Goal: Communication & Community: Answer question/provide support

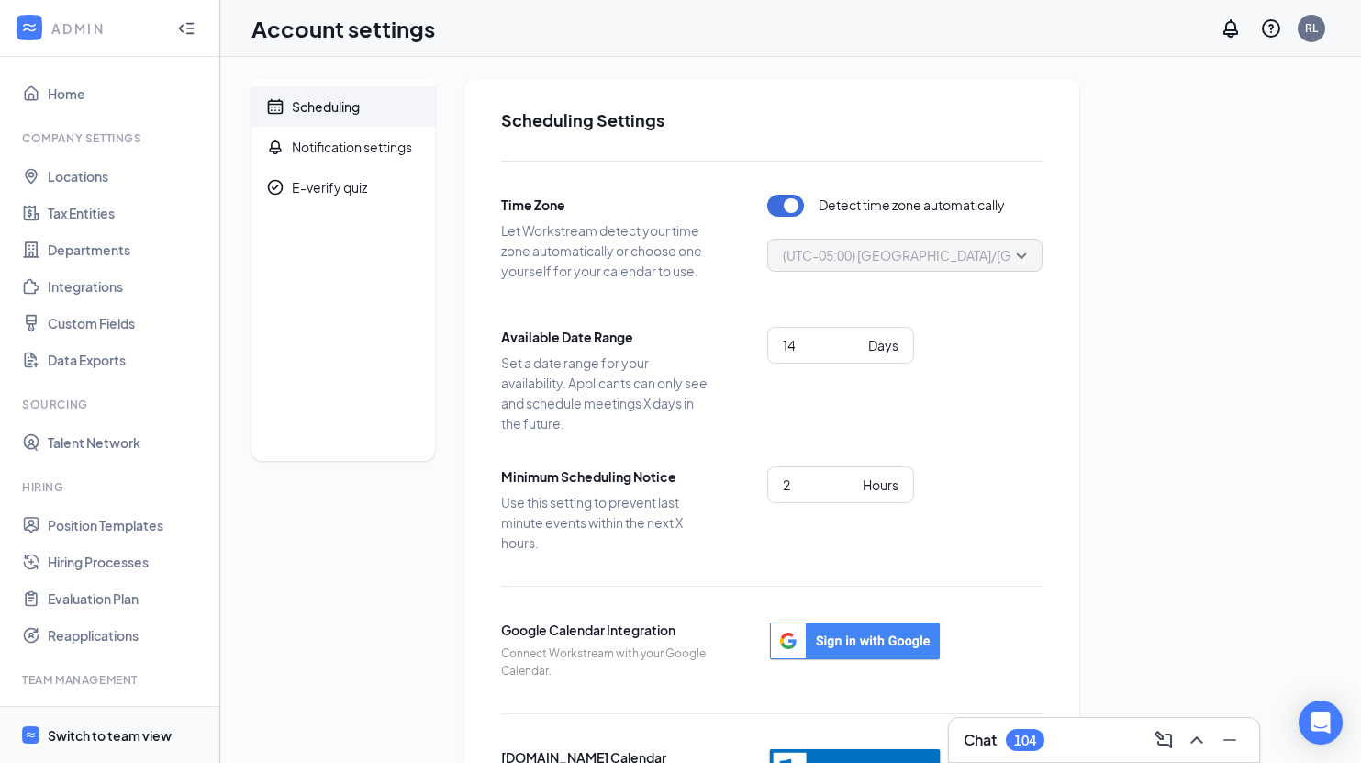
click at [164, 734] on div "Switch to team view" at bounding box center [110, 735] width 124 height 18
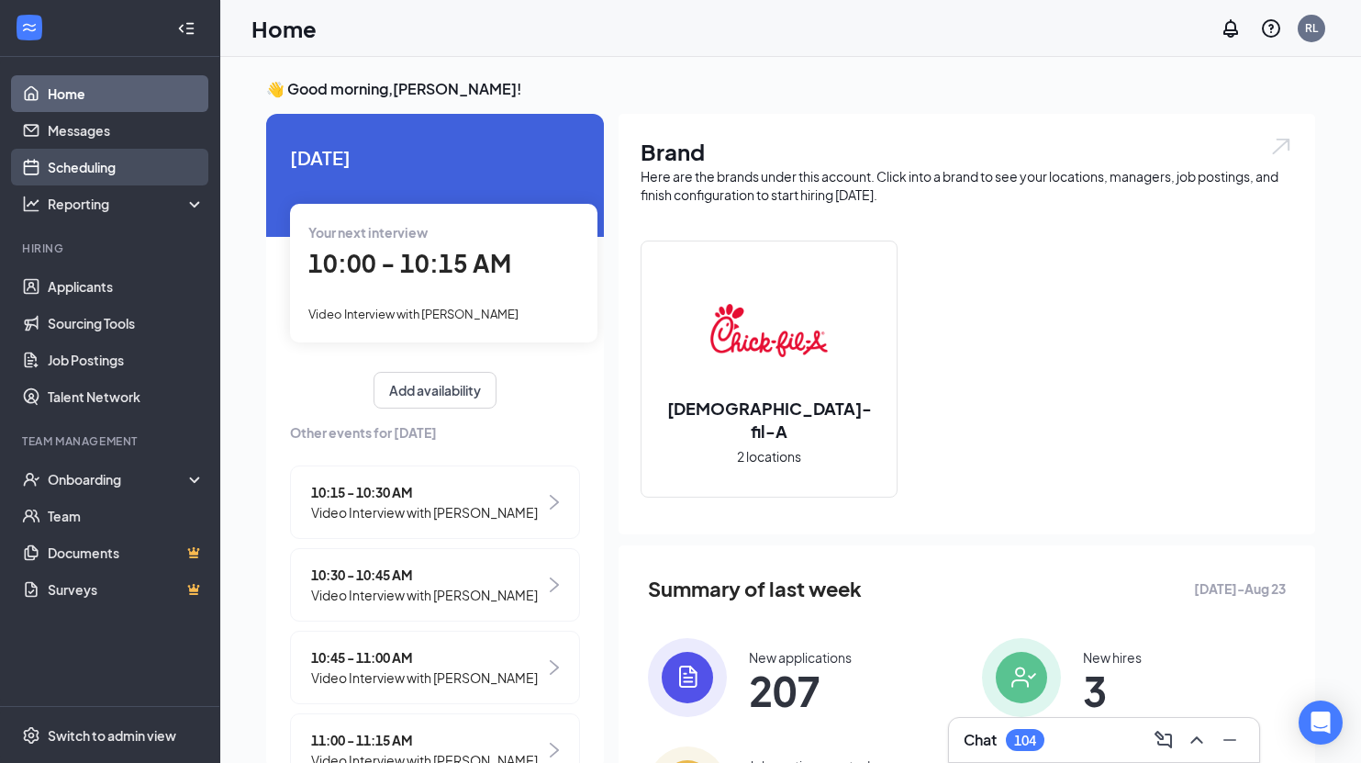
click at [85, 171] on link "Scheduling" at bounding box center [126, 167] width 157 height 37
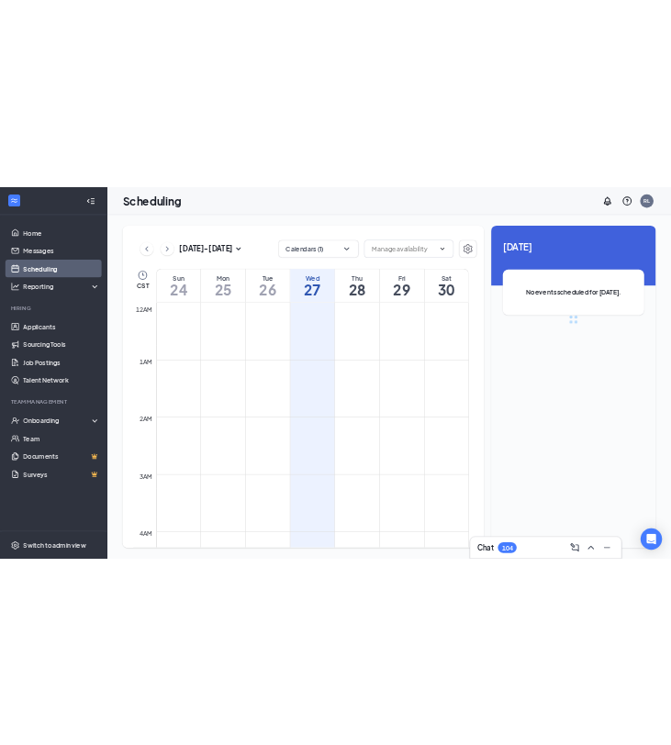
scroll to position [902, 0]
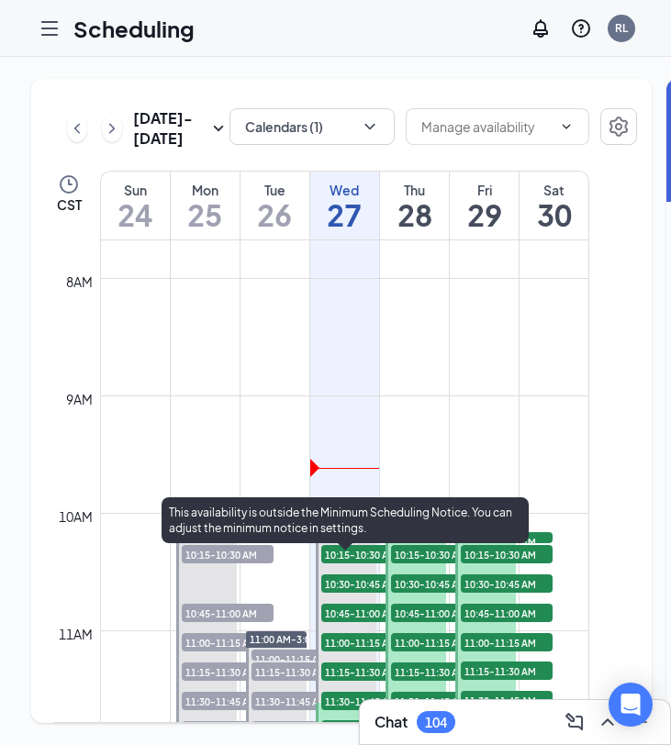
click at [357, 551] on span "10:00-10:15 AM" at bounding box center [367, 541] width 92 height 18
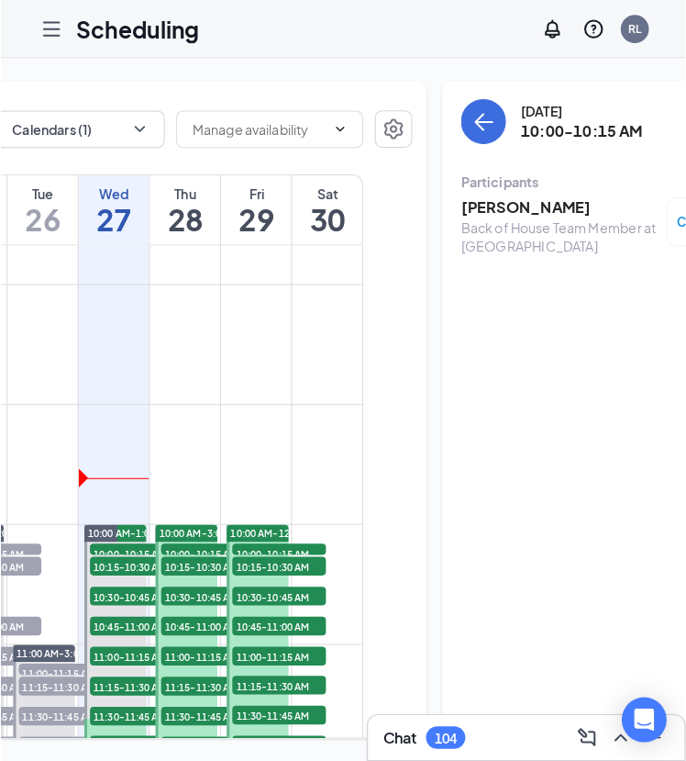
scroll to position [0, 243]
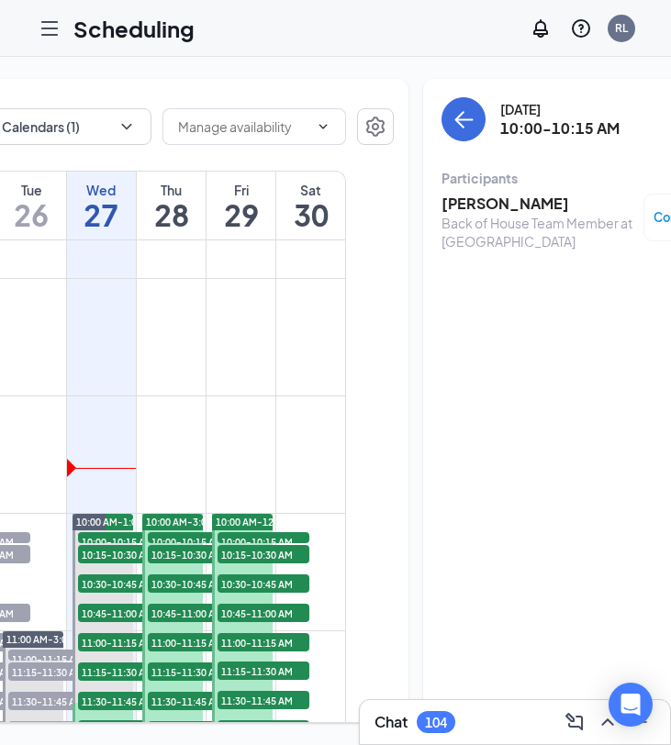
click at [460, 207] on h3 "[PERSON_NAME]" at bounding box center [537, 204] width 193 height 20
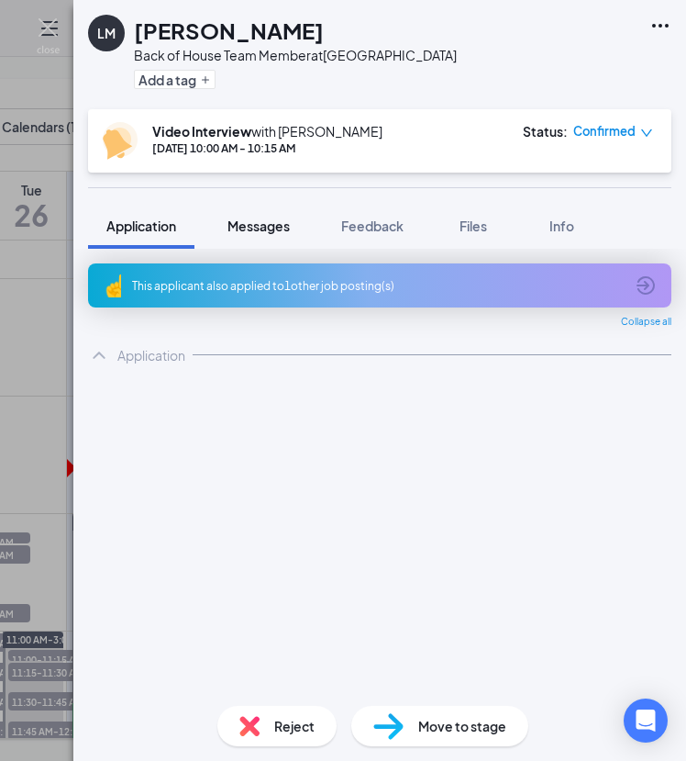
click at [265, 229] on span "Messages" at bounding box center [259, 225] width 62 height 17
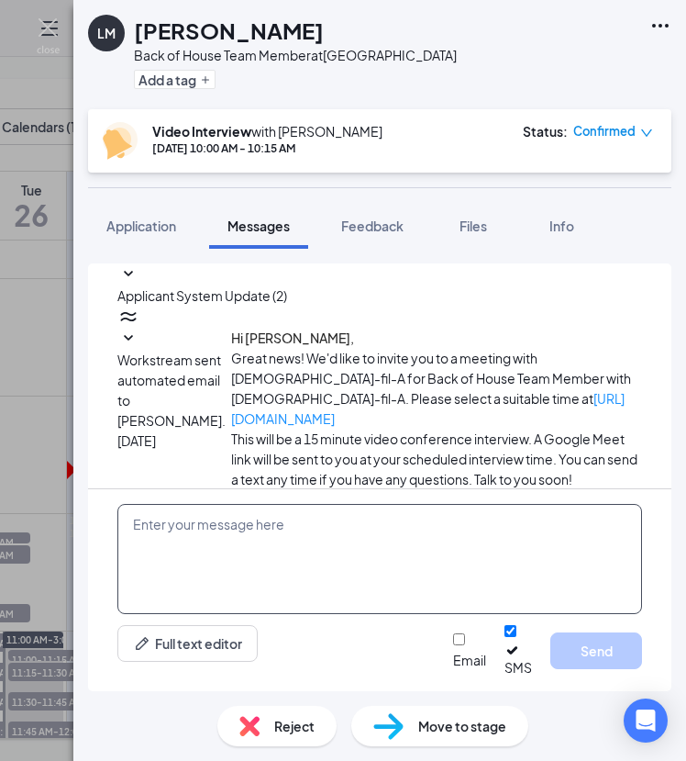
scroll to position [212, 0]
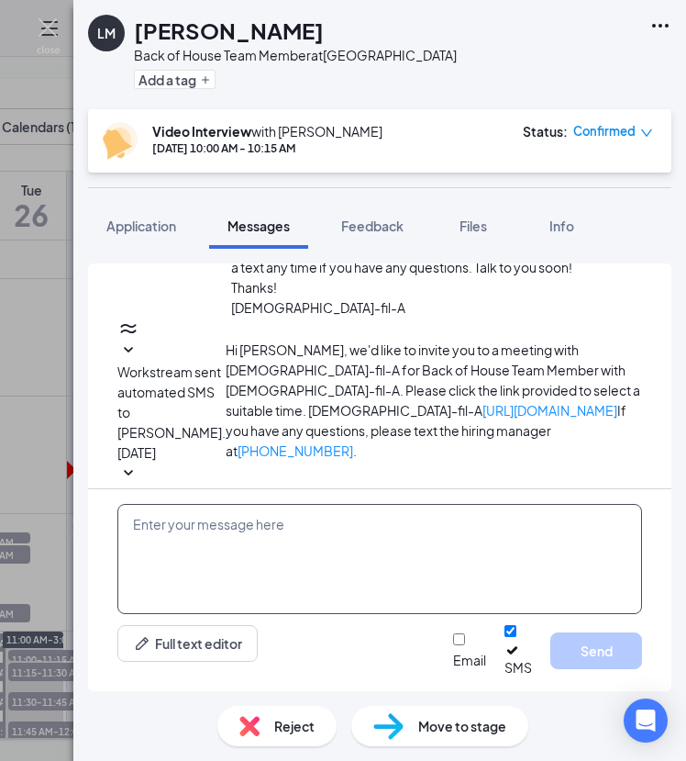
click at [289, 537] on textarea at bounding box center [379, 559] width 525 height 110
click at [289, 537] on textarea "To enrich screen reader interactions, please activate Accessibility in Grammarl…" at bounding box center [379, 559] width 525 height 110
click at [295, 542] on textarea "To enrich screen reader interactions, please activate Accessibility in Grammarl…" at bounding box center [379, 559] width 525 height 110
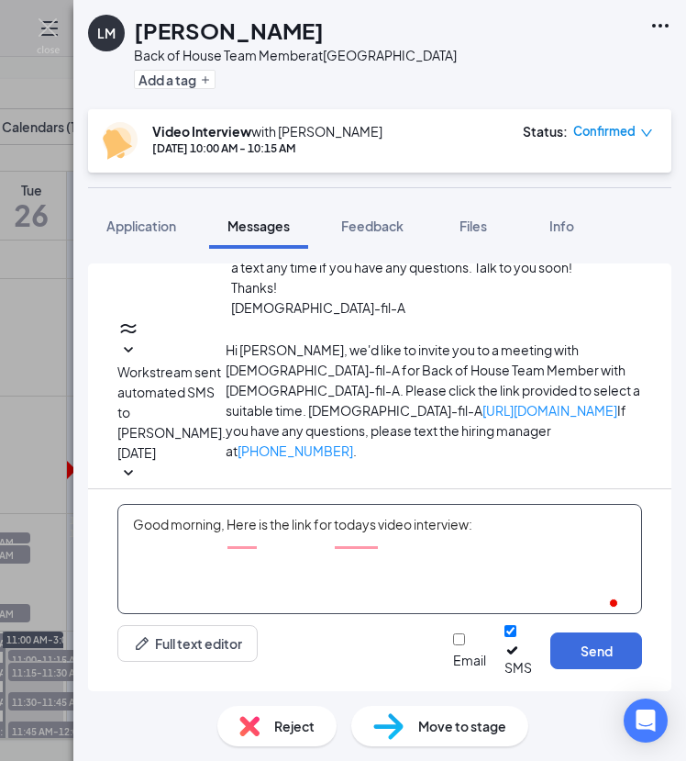
paste textarea "[URL][DOMAIN_NAME]"
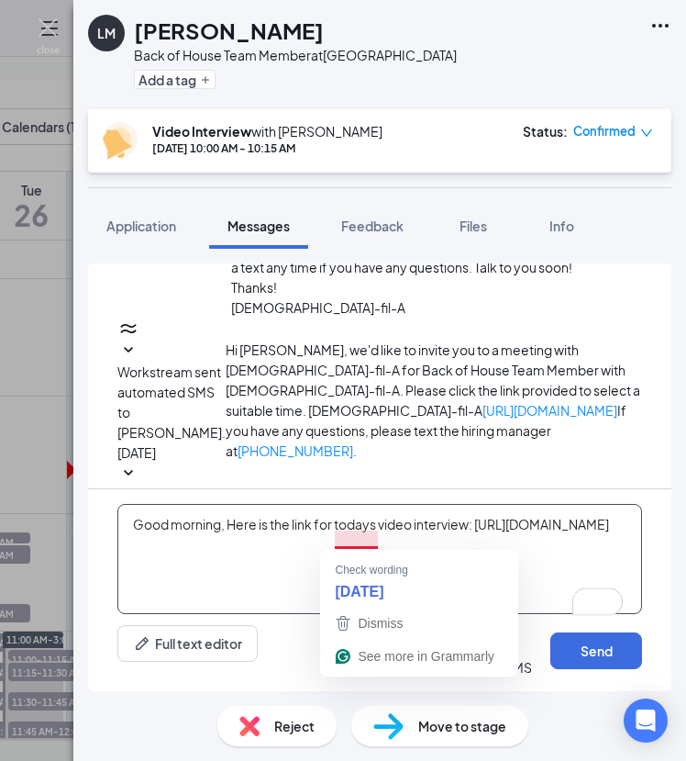
click at [349, 539] on textarea "Good morning, Here is the link for todays video interview: [URL][DOMAIN_NAME]" at bounding box center [379, 559] width 525 height 110
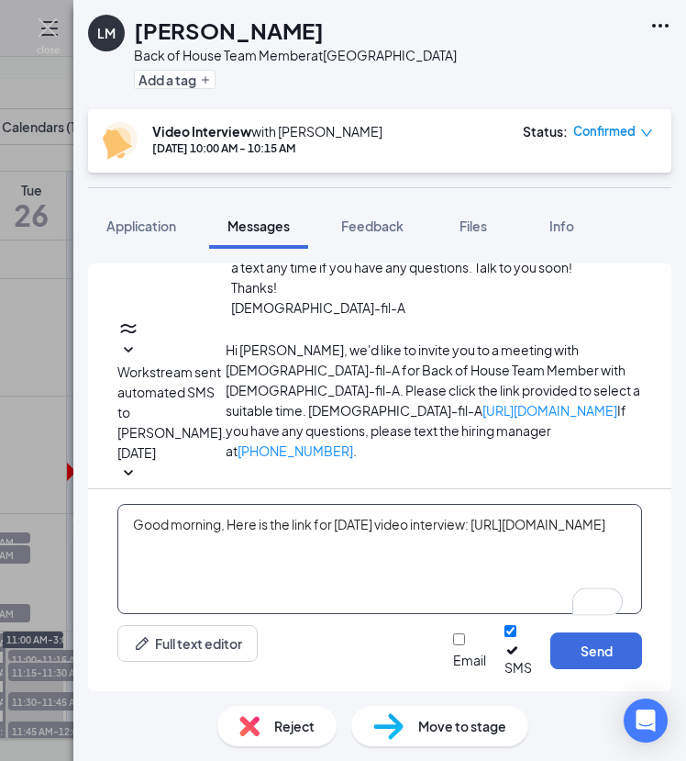
drag, startPoint x: 420, startPoint y: 563, endPoint x: 105, endPoint y: 528, distance: 317.7
click at [105, 528] on div "Good morning, Here is the link for [DATE] video interview: [URL][DOMAIN_NAME] F…" at bounding box center [380, 590] width 584 height 202
type textarea "Good morning, Here is the link for [DATE] video interview: [URL][DOMAIN_NAME]"
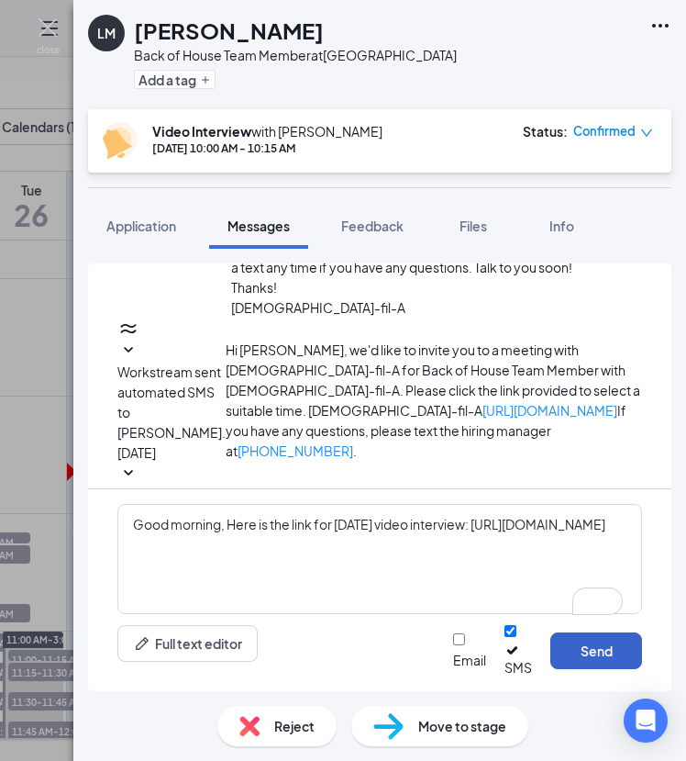
click at [592, 665] on button "Send" at bounding box center [597, 650] width 92 height 37
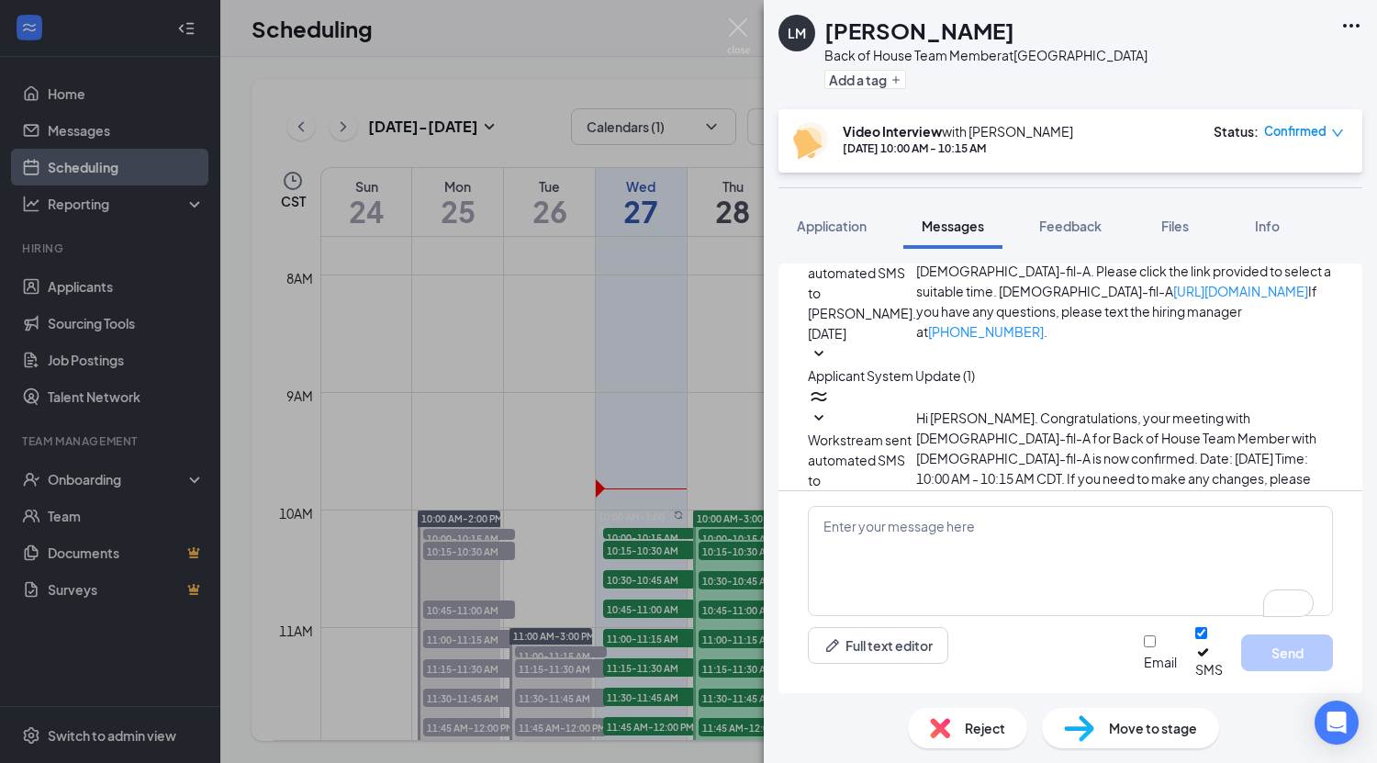
scroll to position [0, 0]
drag, startPoint x: 1165, startPoint y: 477, endPoint x: 878, endPoint y: 446, distance: 288.9
copy span "Good morning, Here is the link for [DATE] video interview: [URL][DOMAIN_NAME]"
click at [647, 552] on div "[PERSON_NAME] Back of House Team Member at [GEOGRAPHIC_DATA] Add a tag Video In…" at bounding box center [688, 381] width 1377 height 763
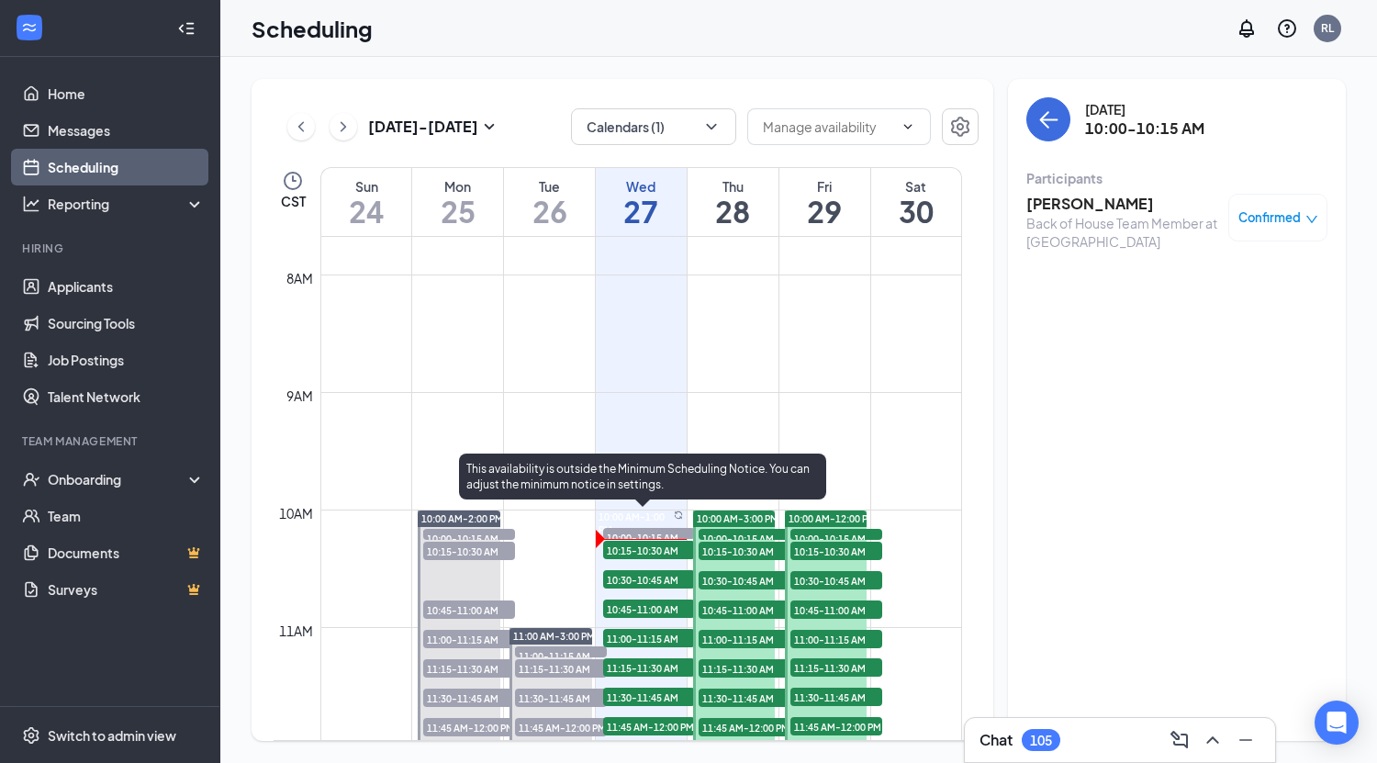
click at [651, 552] on span "10:15-10:30 AM" at bounding box center [649, 550] width 92 height 18
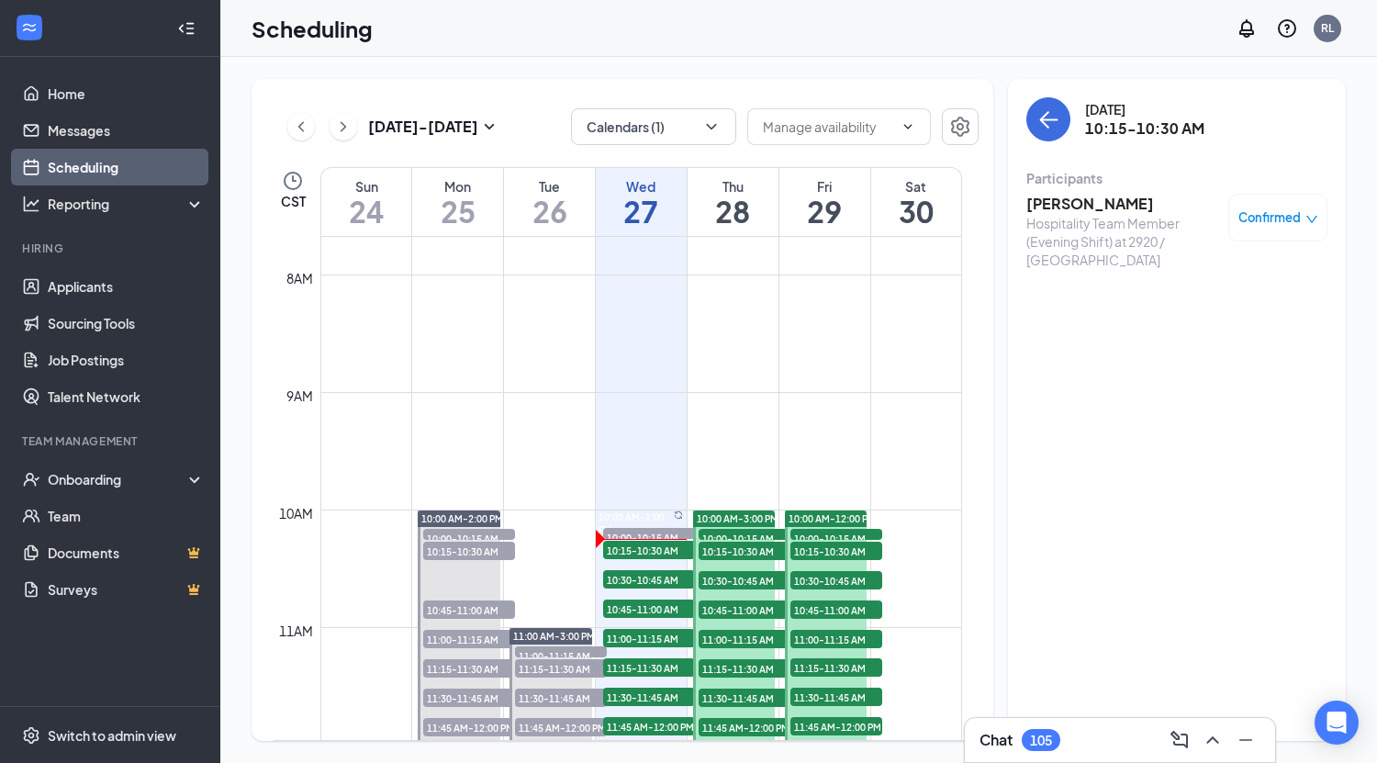
click at [1101, 203] on h3 "[PERSON_NAME]" at bounding box center [1122, 204] width 193 height 20
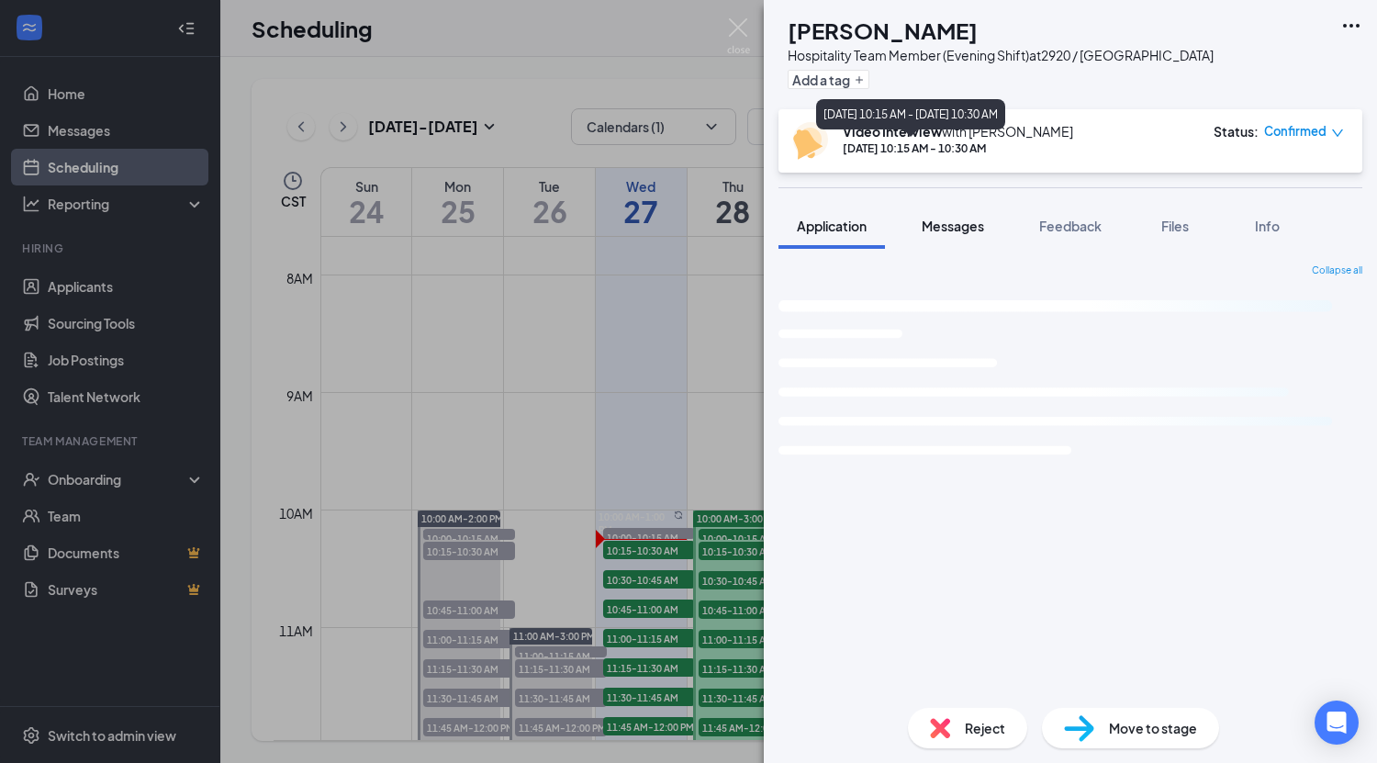
click at [952, 236] on button "Messages" at bounding box center [952, 226] width 99 height 46
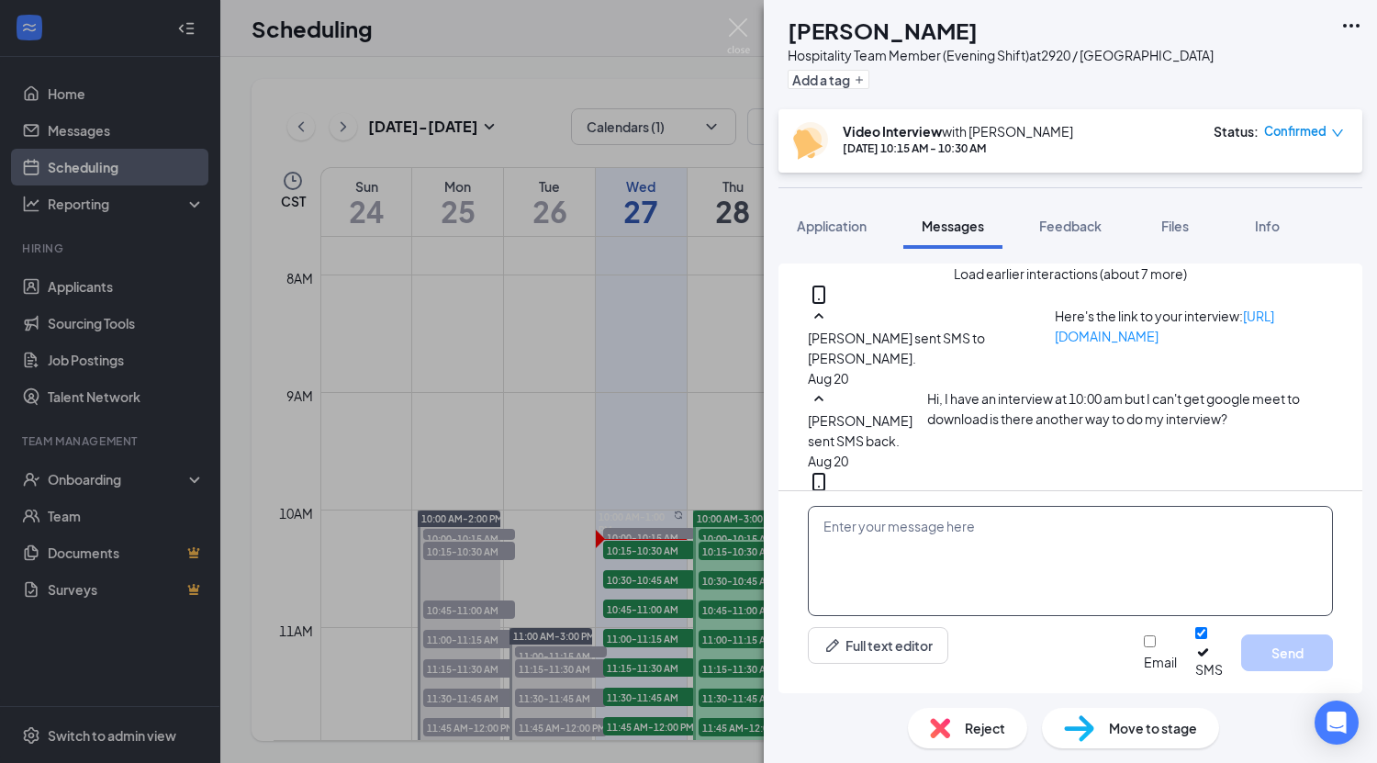
click at [944, 552] on textarea at bounding box center [1070, 561] width 525 height 110
paste textarea "Good morning, Here is the link for [DATE] video interview: [URL][DOMAIN_NAME]"
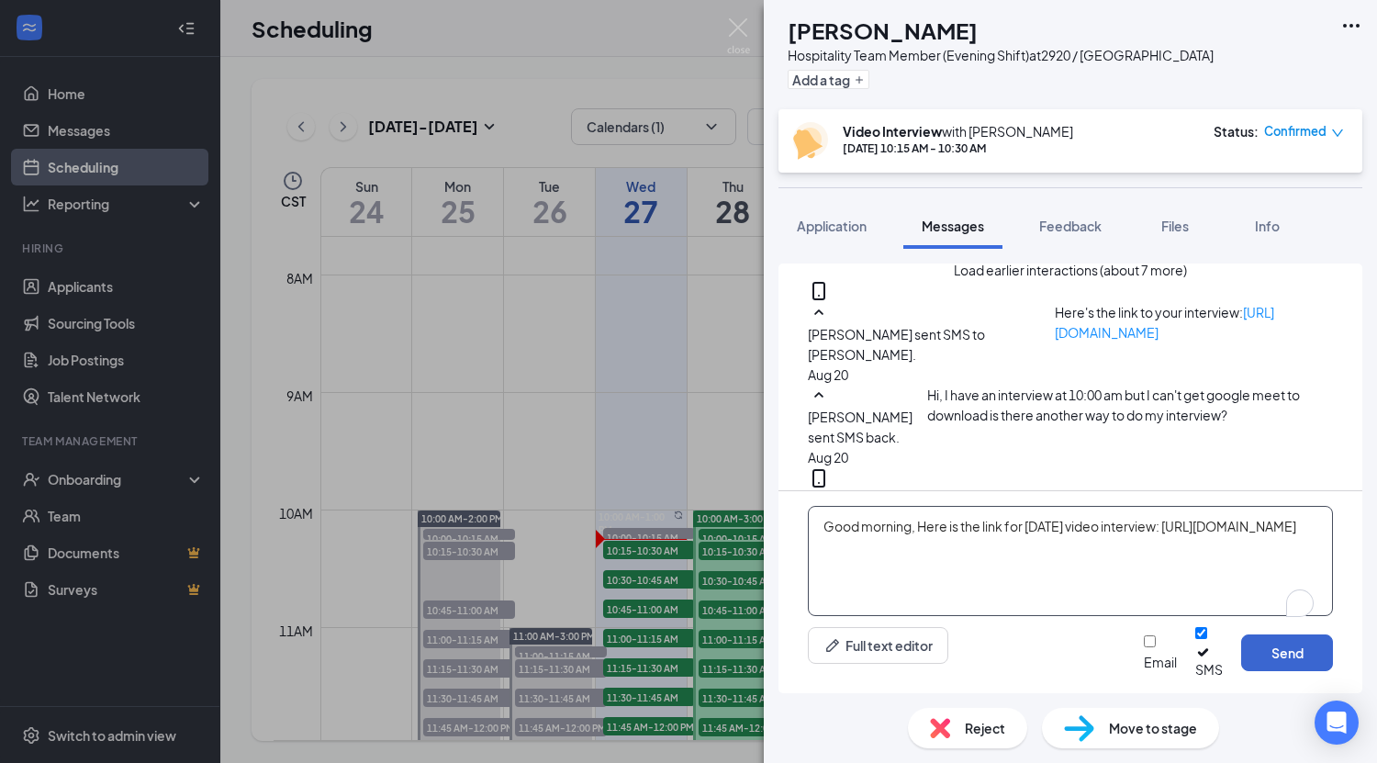
type textarea "Good morning, Here is the link for [DATE] video interview: [URL][DOMAIN_NAME]"
click at [1260, 653] on button "Send" at bounding box center [1287, 652] width 92 height 37
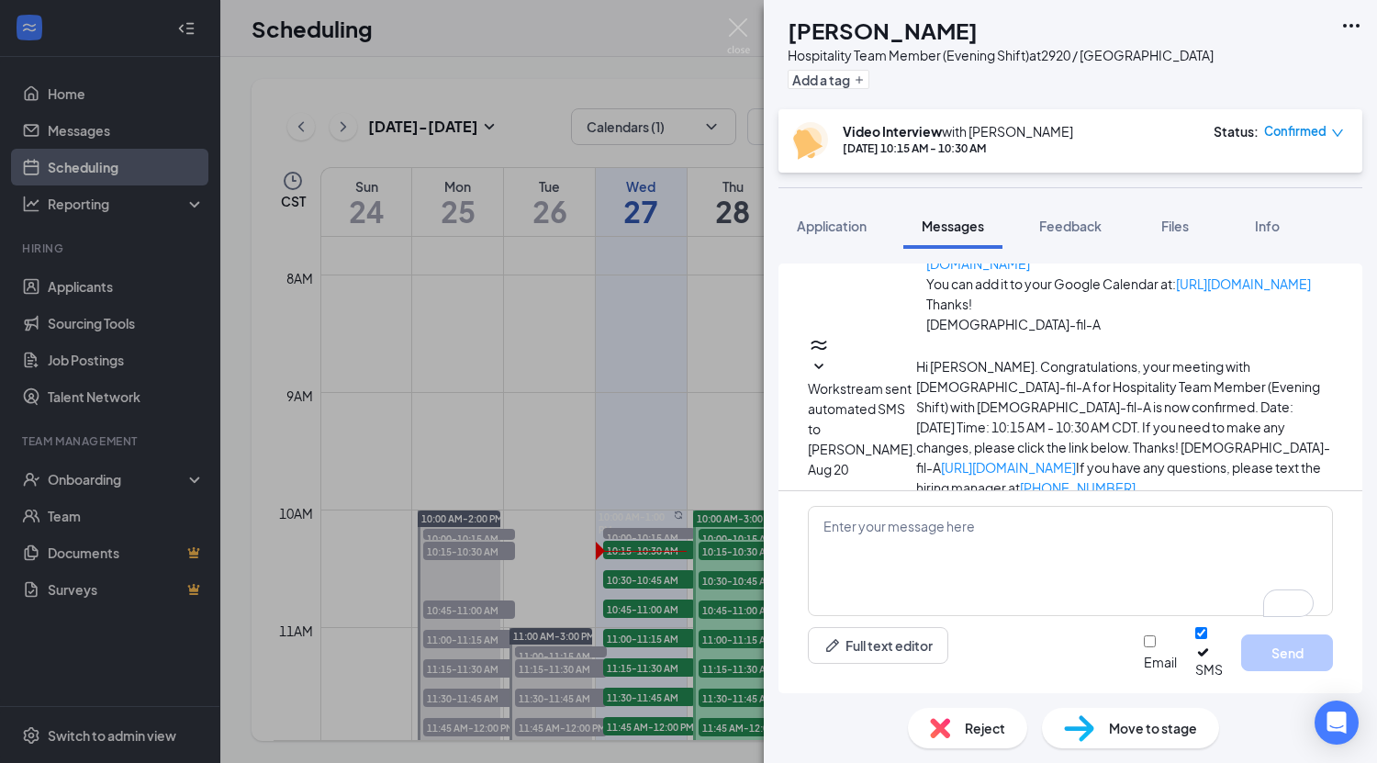
drag, startPoint x: 1154, startPoint y: 471, endPoint x: 879, endPoint y: 443, distance: 276.7
click at [879, 582] on div "[PERSON_NAME] sent SMS to [PERSON_NAME]. [DATE] 10:15 AM Good morning, Here is …" at bounding box center [1070, 634] width 525 height 105
copy span "Good morning, Here is the link for [DATE] video interview: [URL][DOMAIN_NAME]"
click at [687, 456] on div "JP [PERSON_NAME] Hospitality Team Member (Evening Shift) at 2920 / Kuykendahl A…" at bounding box center [688, 381] width 1377 height 763
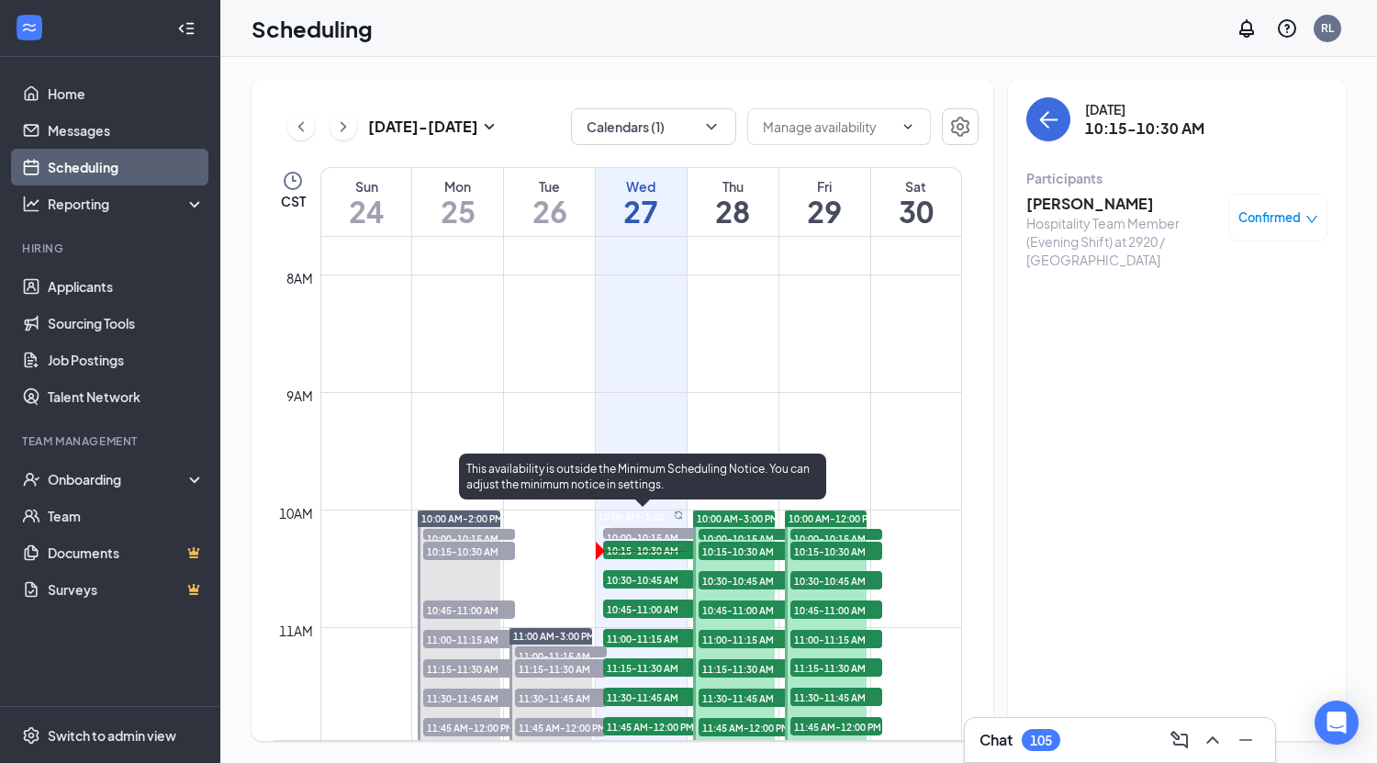
click at [653, 578] on span "10:30-10:45 AM" at bounding box center [649, 579] width 92 height 18
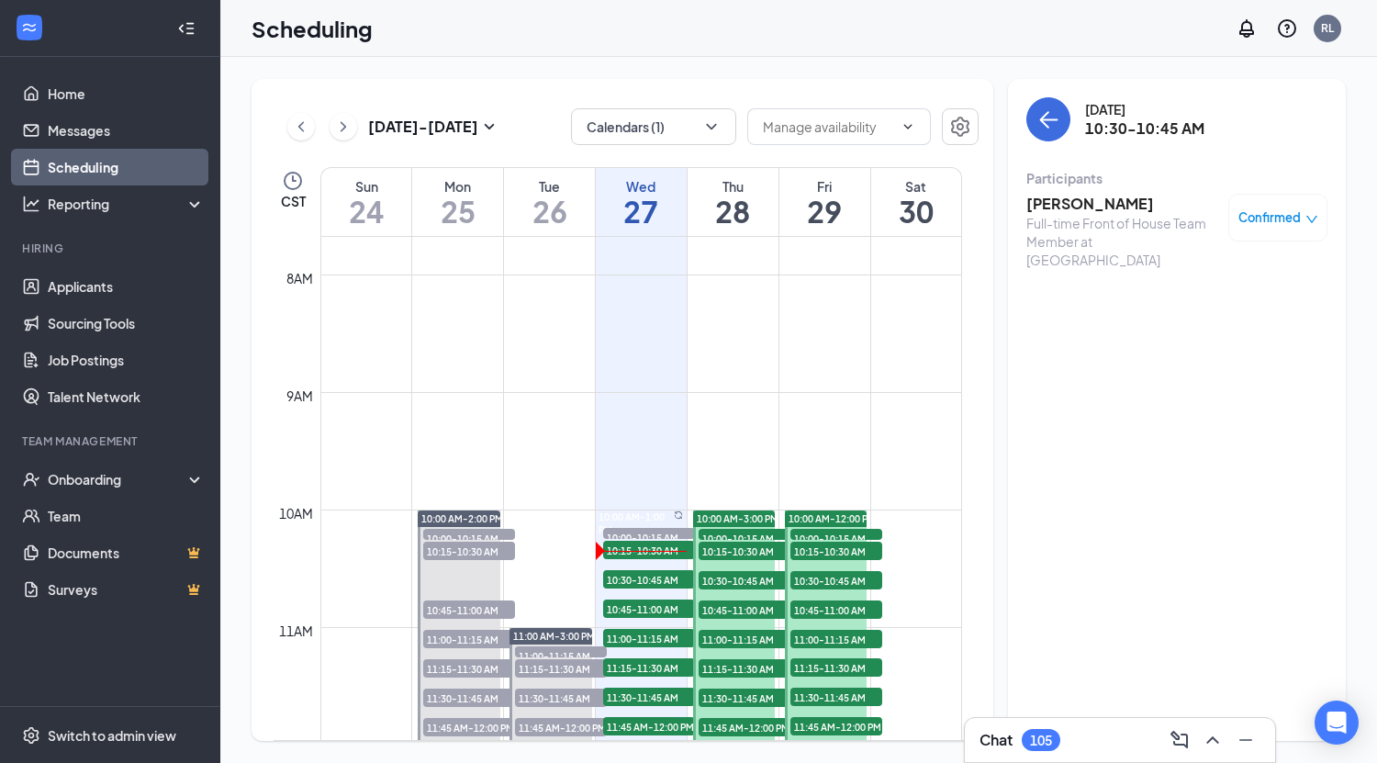
click at [1095, 204] on h3 "[PERSON_NAME]" at bounding box center [1122, 204] width 193 height 20
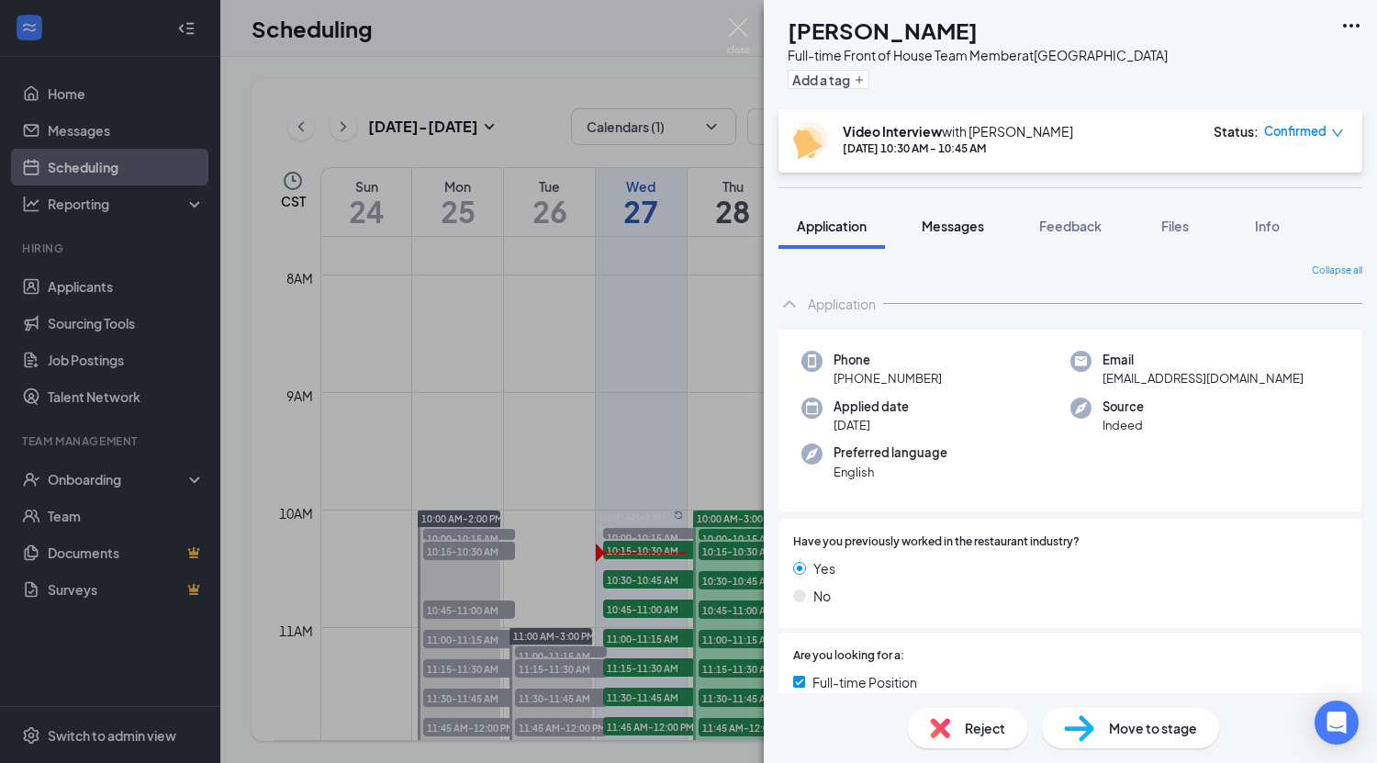
click at [964, 229] on span "Messages" at bounding box center [952, 225] width 62 height 17
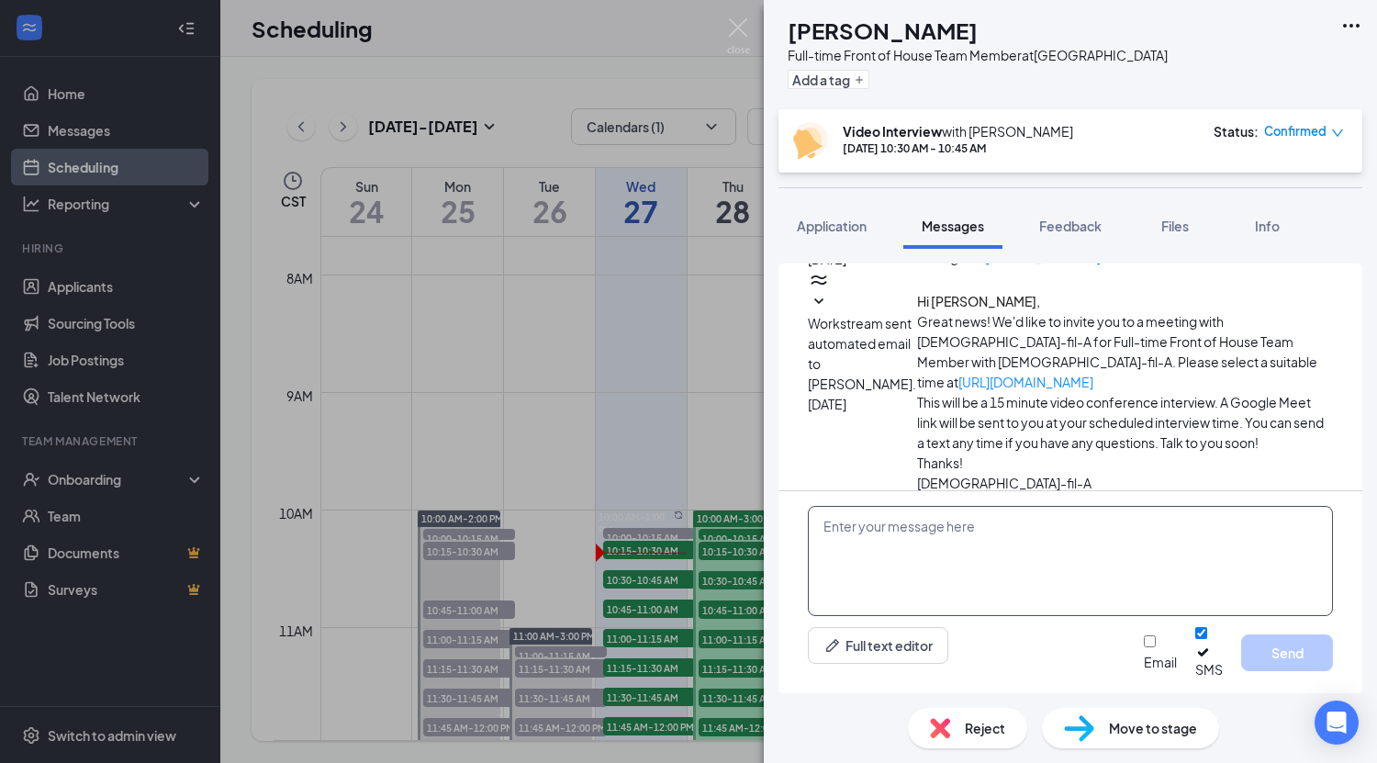
click at [948, 541] on textarea at bounding box center [1070, 561] width 525 height 110
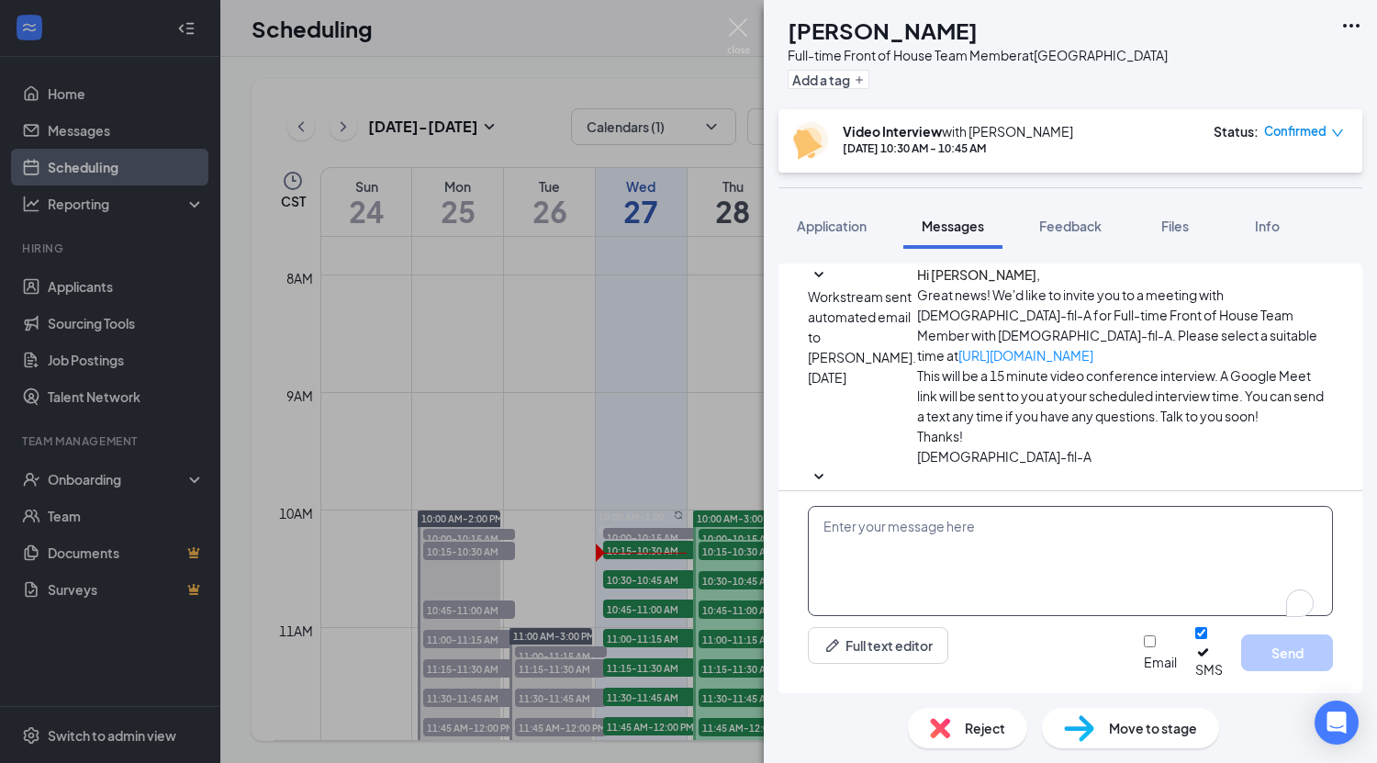
paste textarea "Good morning, Here is the link for [DATE] video interview: [URL][DOMAIN_NAME]"
type textarea "Good morning, Here is the link for [DATE] video interview: [URL][DOMAIN_NAME]"
click at [1276, 666] on button "Send" at bounding box center [1287, 652] width 92 height 37
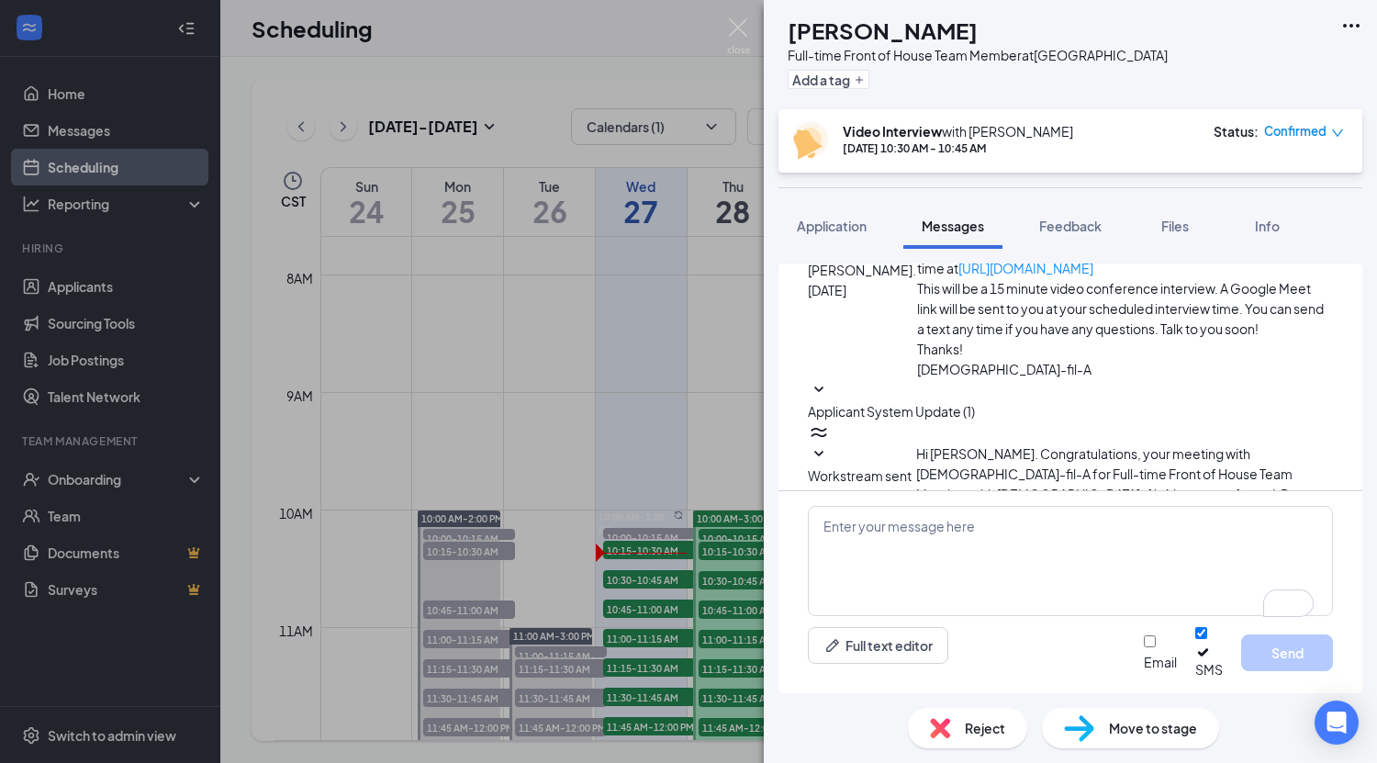
scroll to position [348, 0]
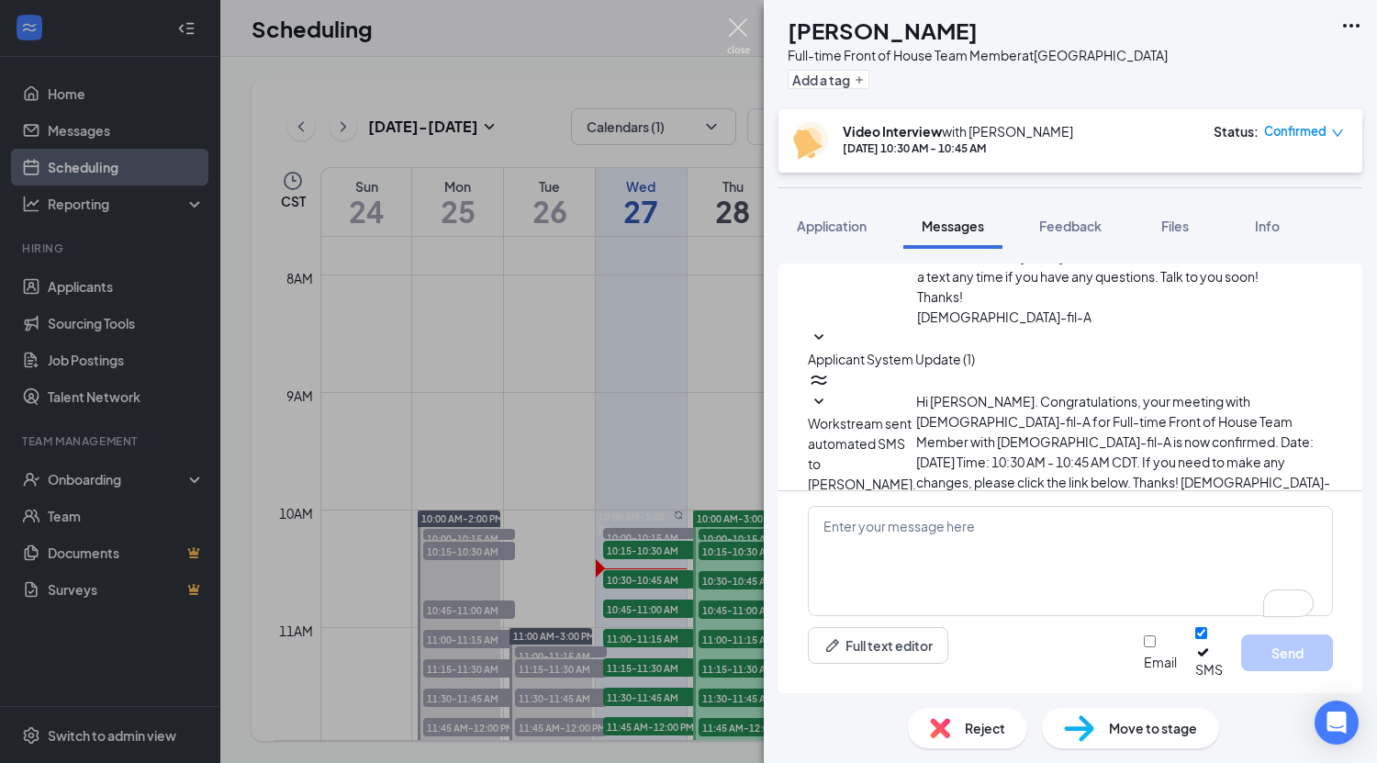
click at [737, 31] on img at bounding box center [738, 36] width 23 height 36
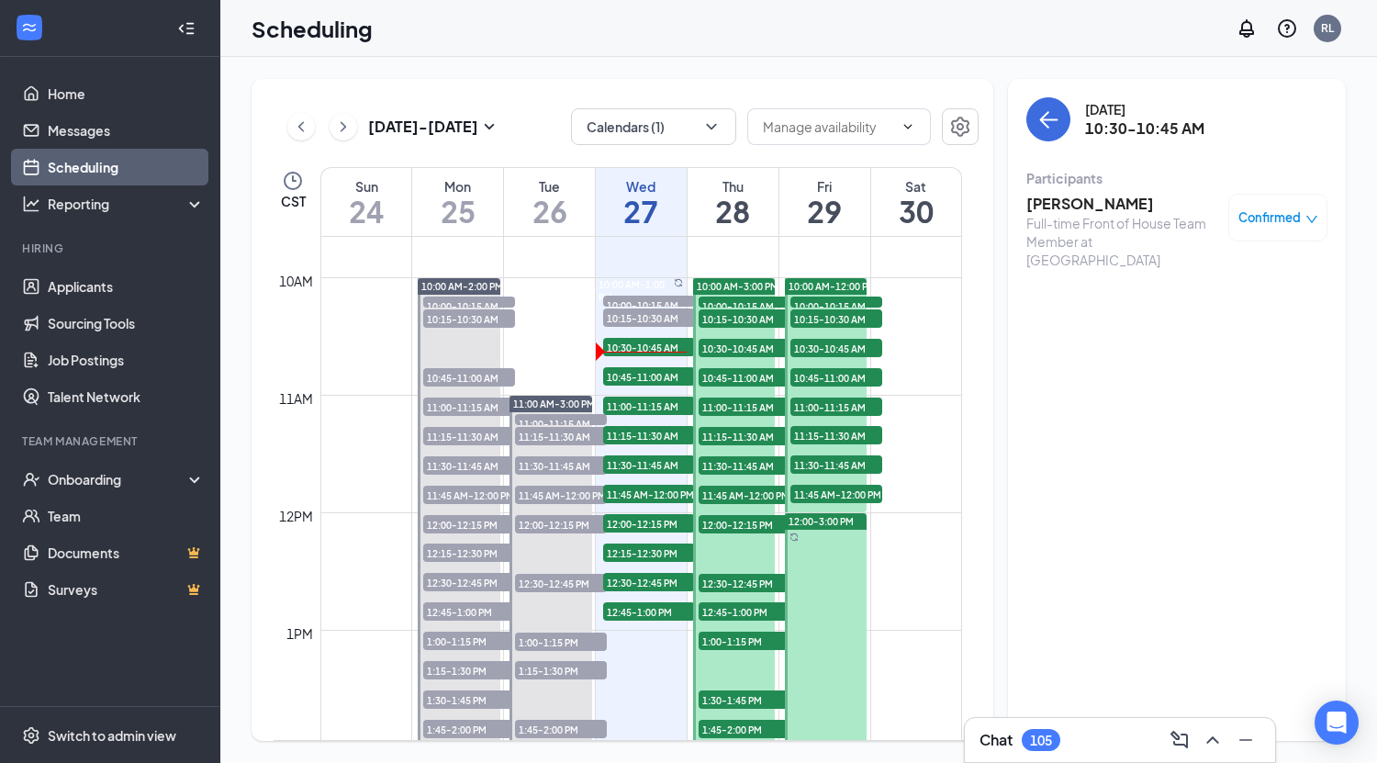
scroll to position [1131, 0]
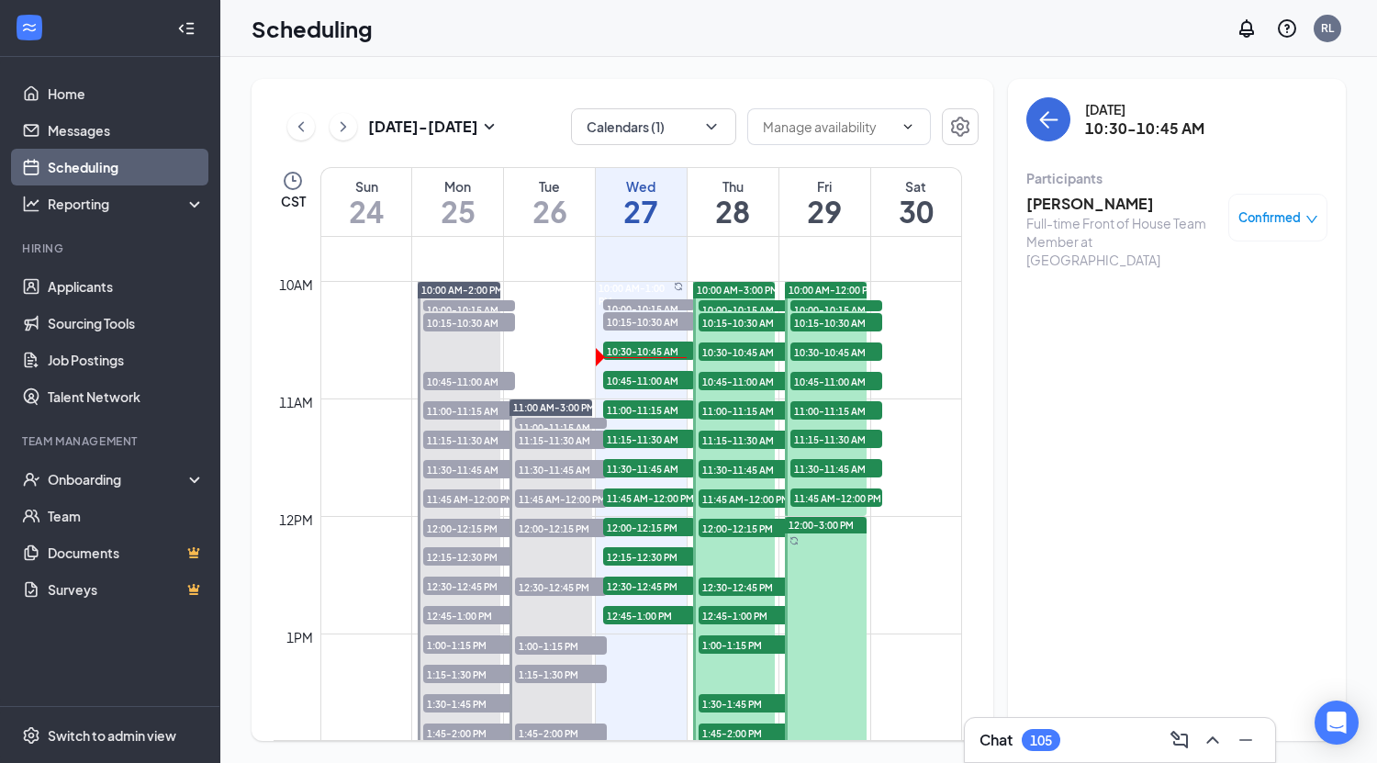
click at [1078, 209] on h3 "[PERSON_NAME]" at bounding box center [1122, 204] width 193 height 20
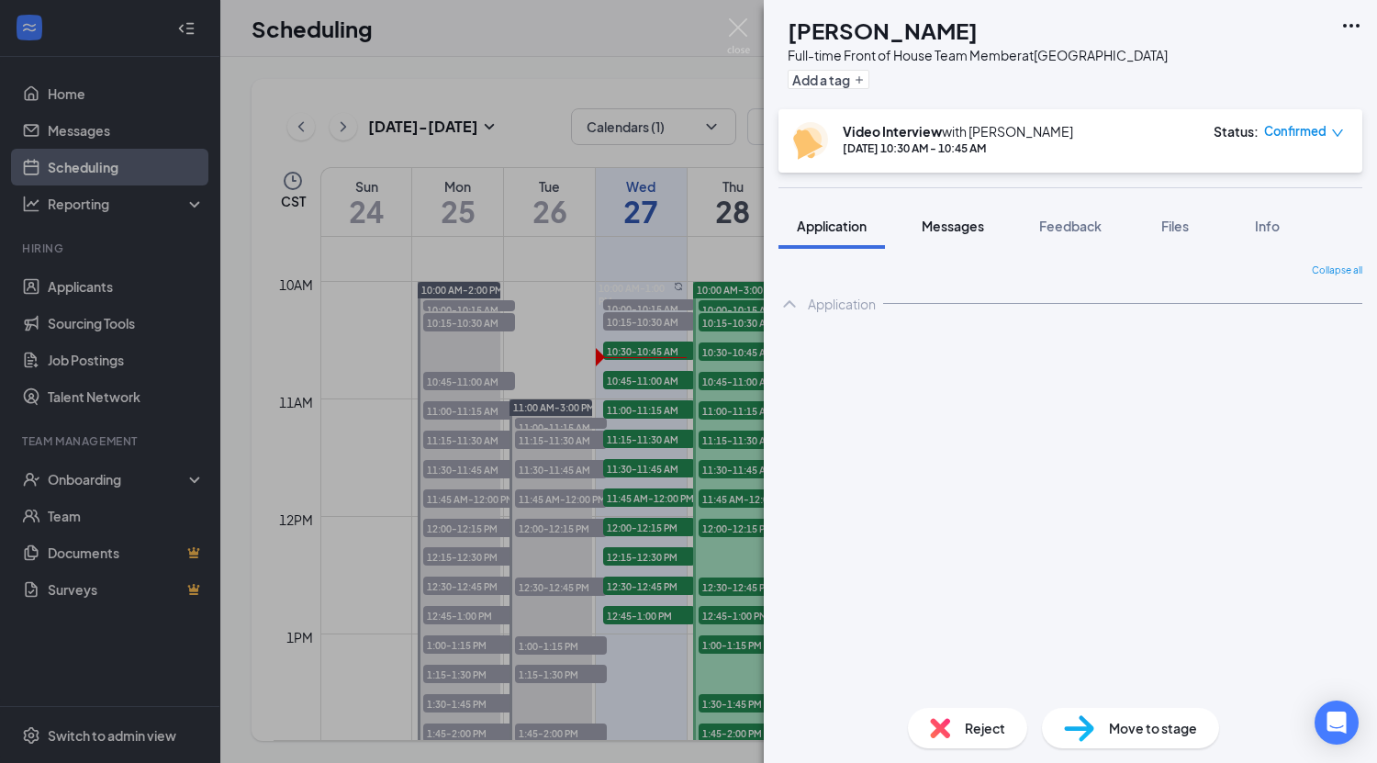
click at [975, 228] on span "Messages" at bounding box center [952, 225] width 62 height 17
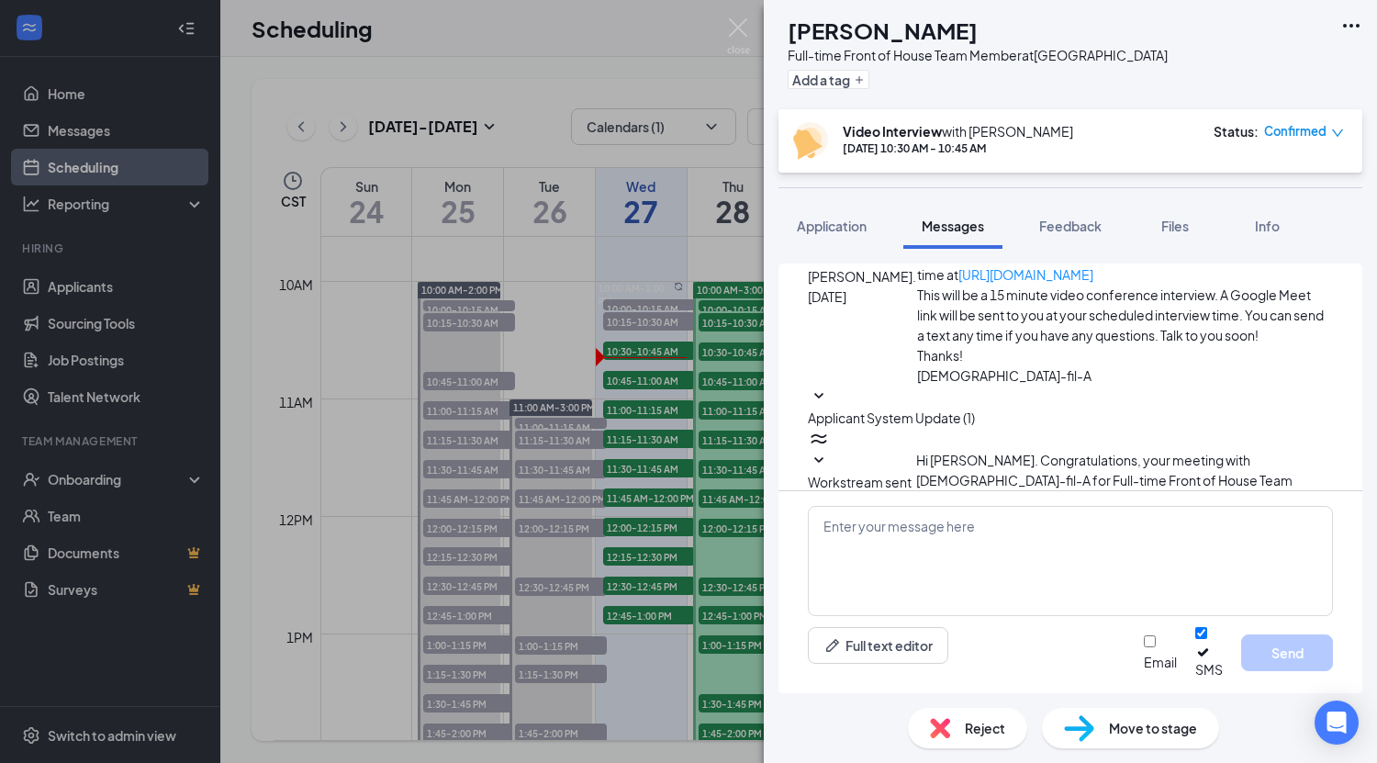
scroll to position [348, 0]
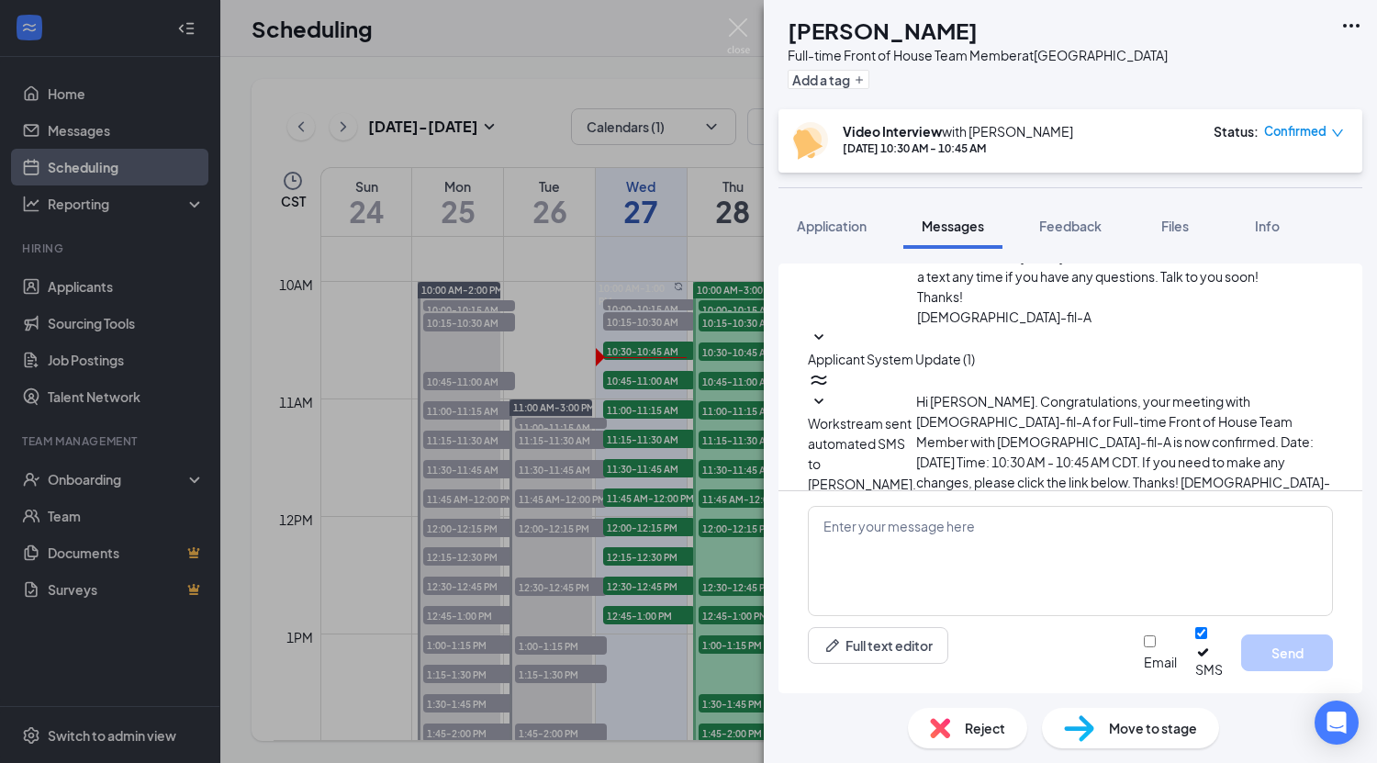
drag, startPoint x: 1160, startPoint y: 472, endPoint x: 856, endPoint y: 452, distance: 304.4
copy span "Good morning, Here is the link for [DATE] video interview: [URL][DOMAIN_NAME]"
click at [643, 376] on div "[PERSON_NAME] Full-time Front of House Team Member at [GEOGRAPHIC_DATA] Add a t…" at bounding box center [688, 381] width 1377 height 763
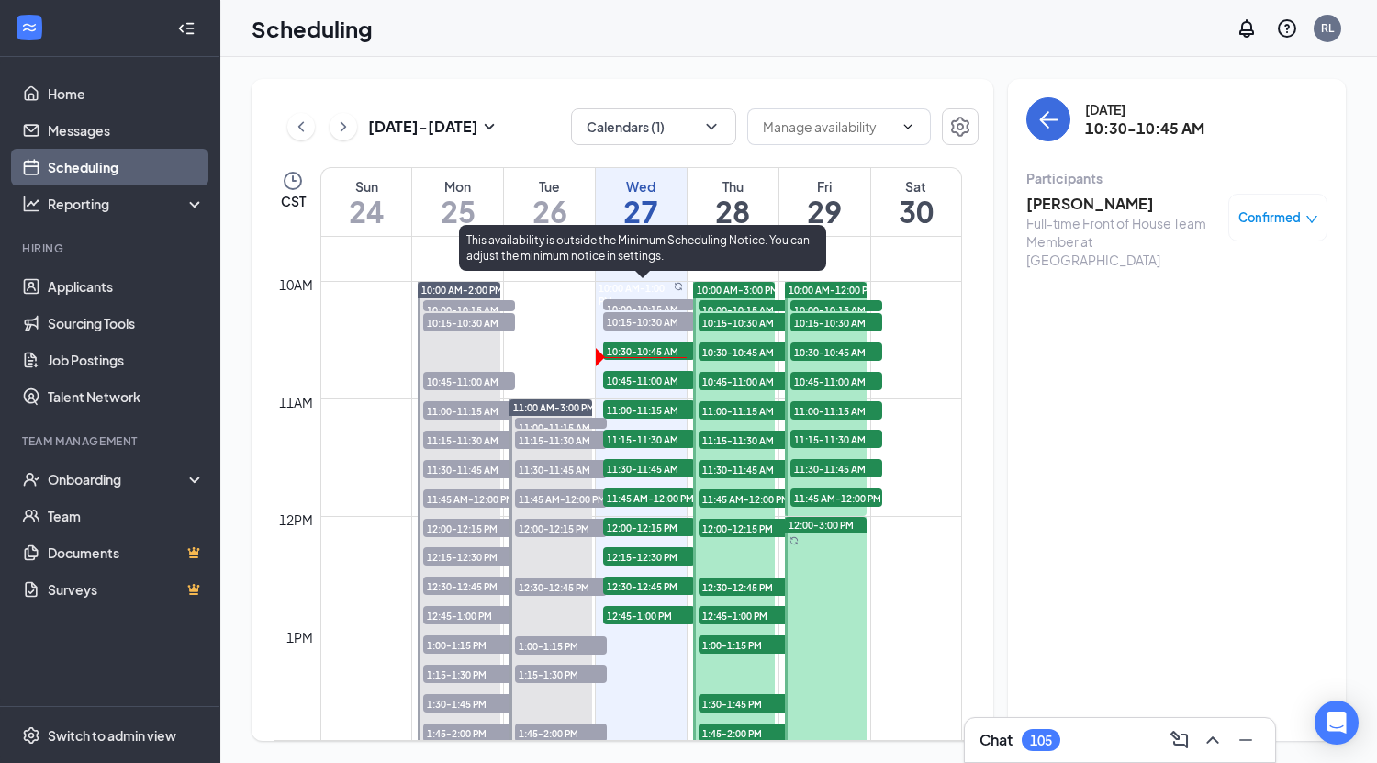
click at [662, 380] on span "10:45-11:00 AM" at bounding box center [649, 380] width 92 height 18
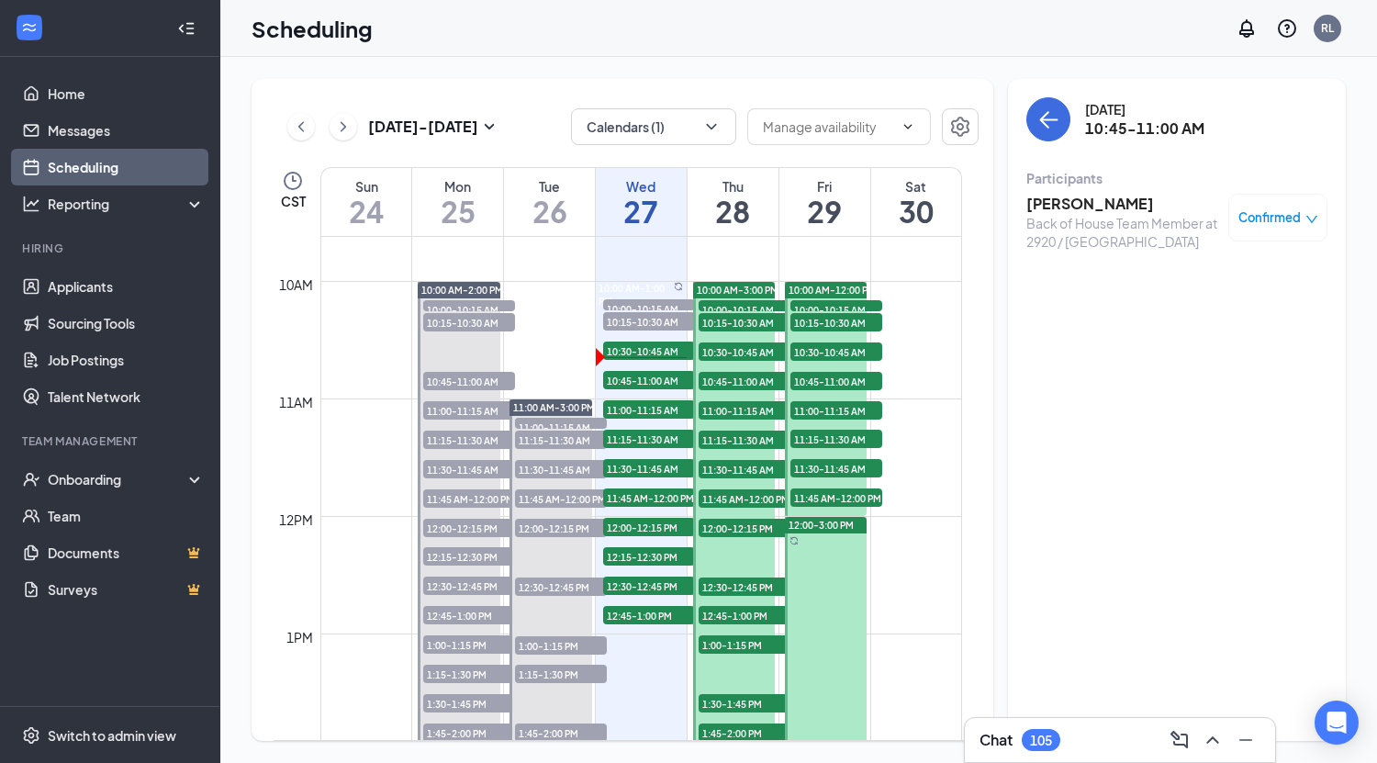
click at [1100, 213] on h3 "[PERSON_NAME]" at bounding box center [1122, 204] width 193 height 20
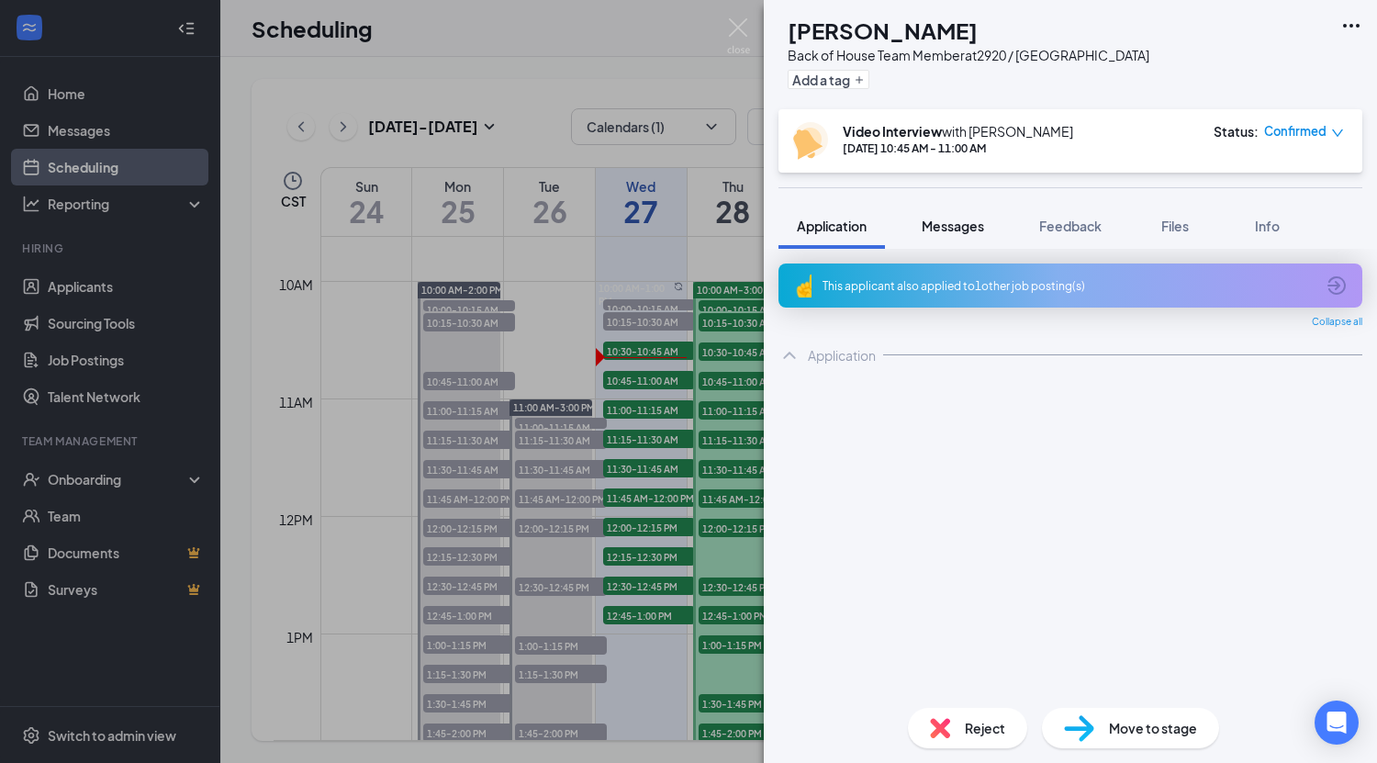
click at [961, 222] on span "Messages" at bounding box center [952, 225] width 62 height 17
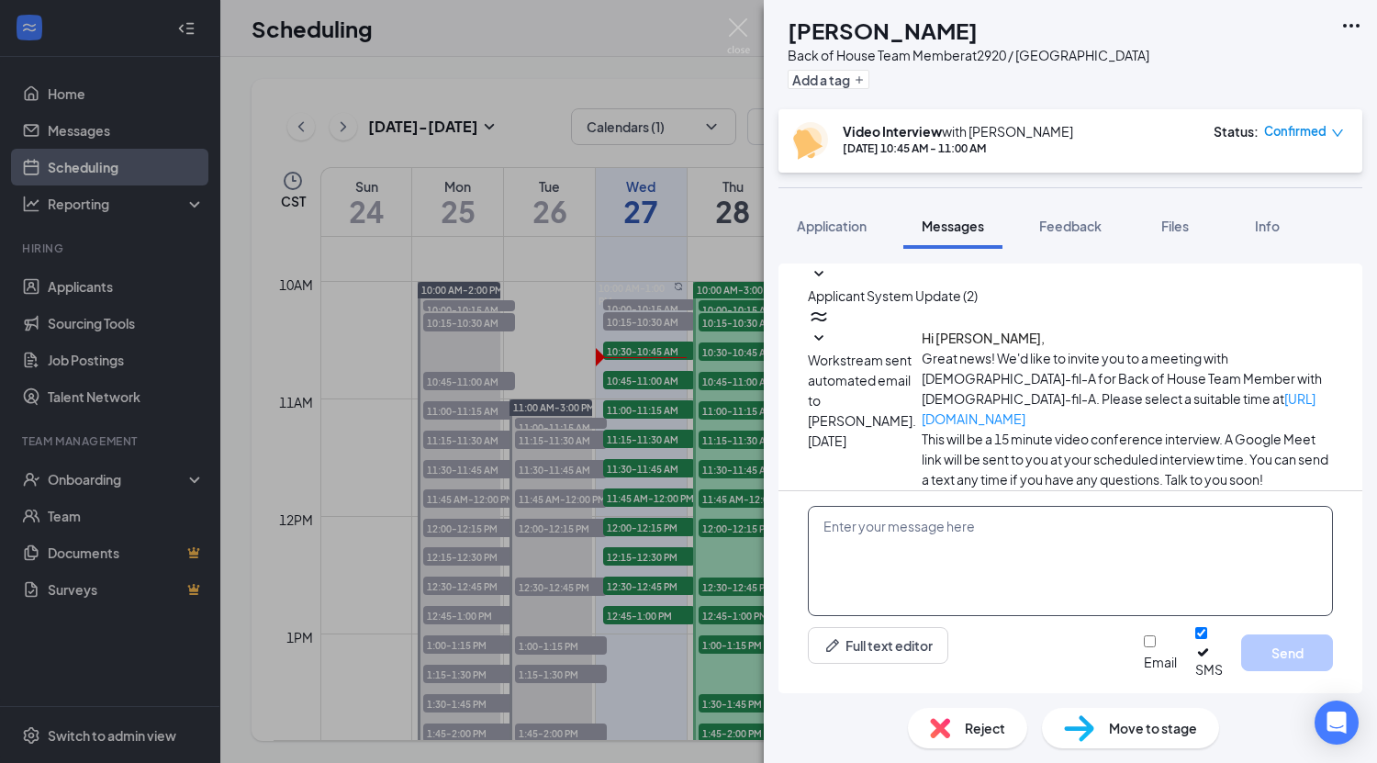
click at [963, 552] on textarea at bounding box center [1070, 561] width 525 height 110
paste textarea "Good morning, Here is the link for [DATE] video interview: [URL][DOMAIN_NAME]"
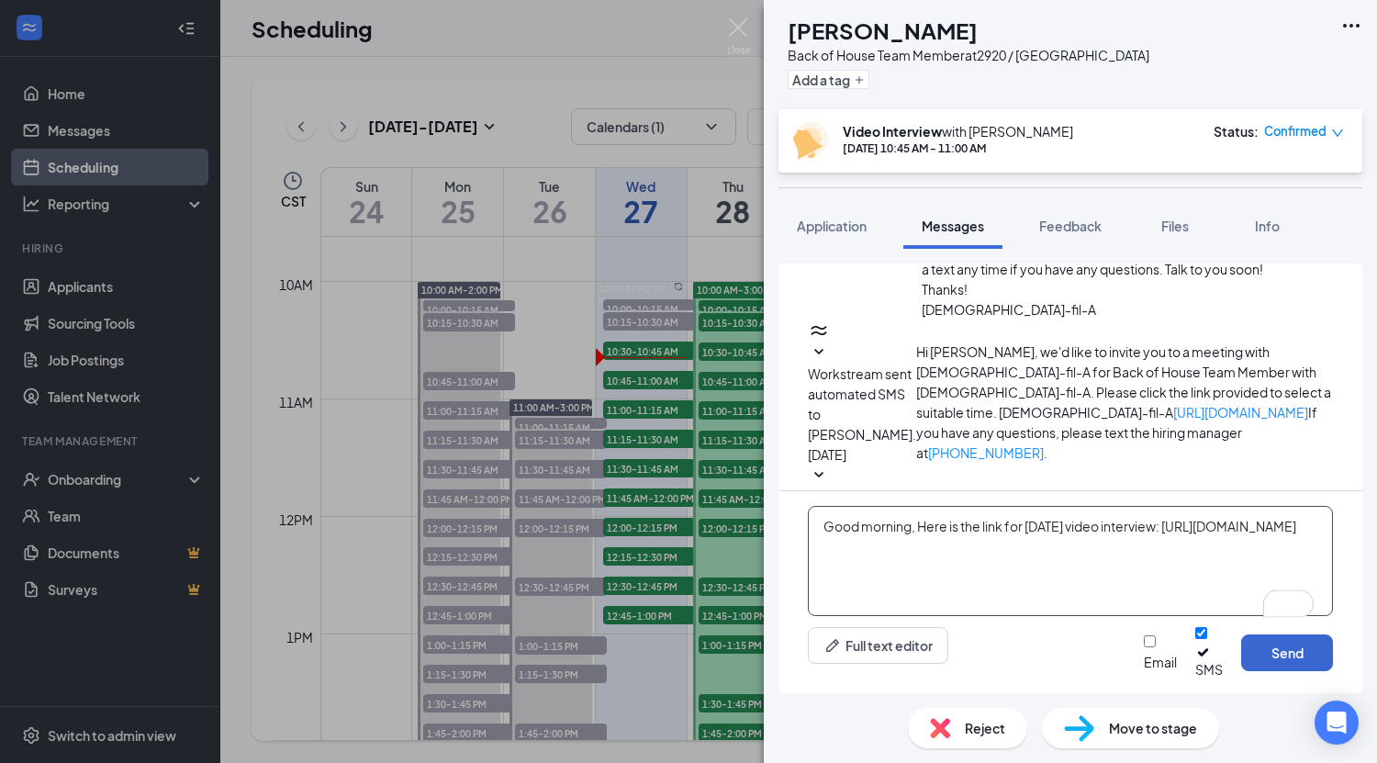
type textarea "Good morning, Here is the link for [DATE] video interview: [URL][DOMAIN_NAME]"
click at [1273, 655] on button "Send" at bounding box center [1287, 652] width 92 height 37
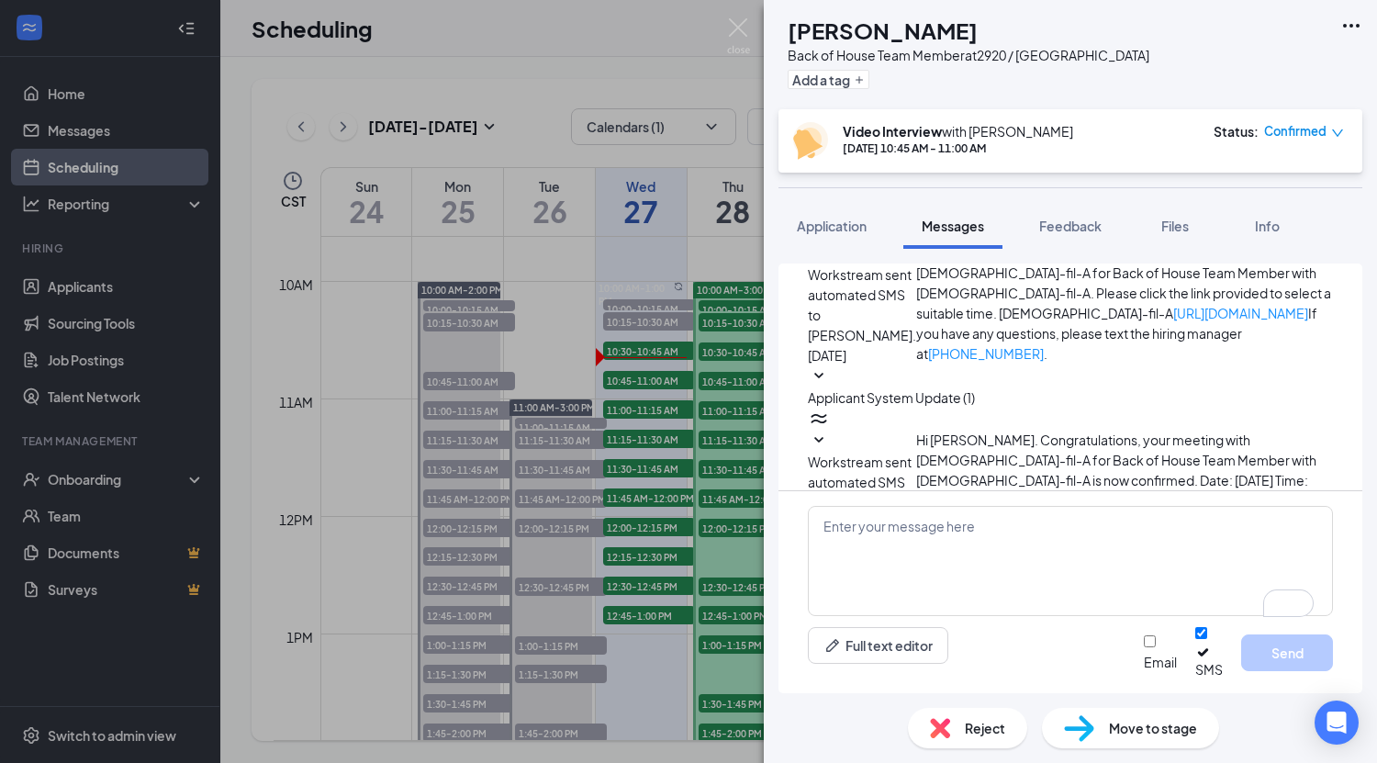
scroll to position [329, 0]
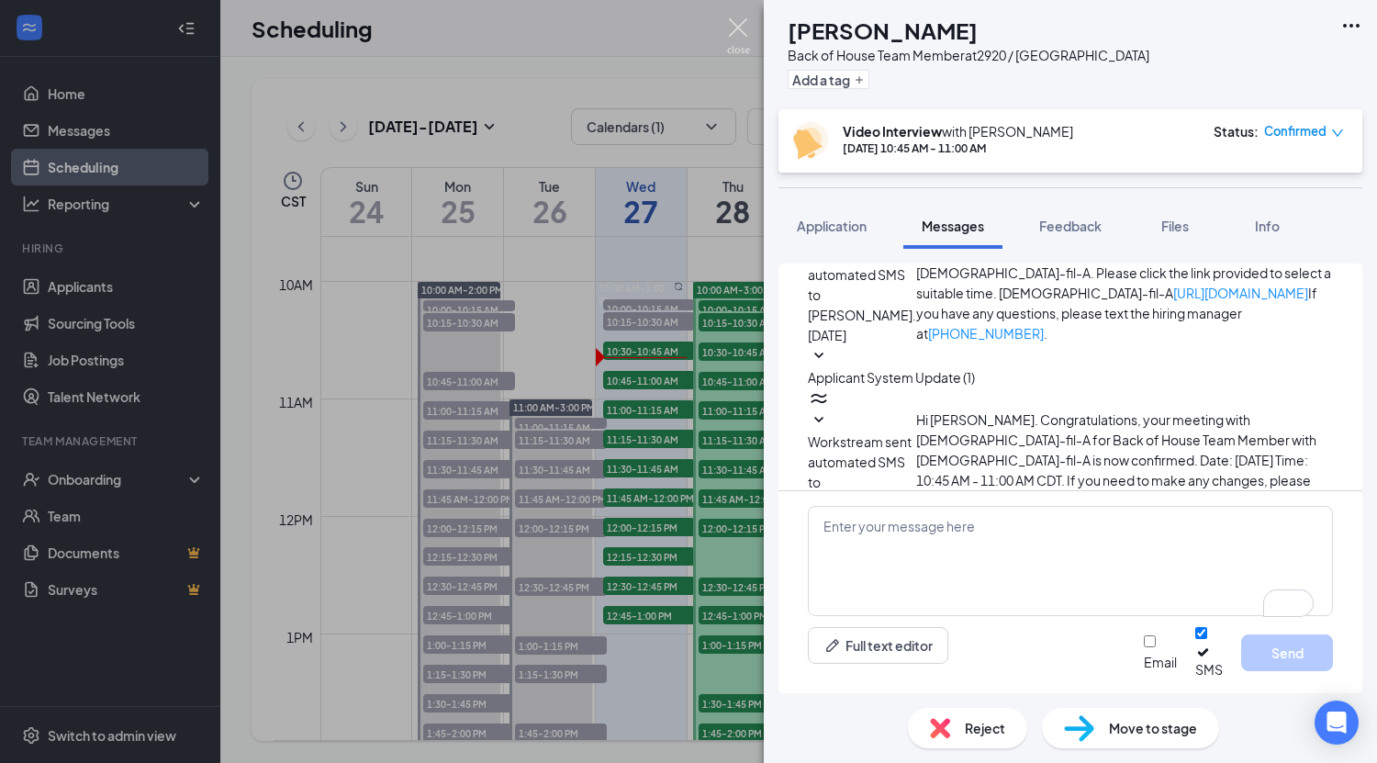
click at [740, 28] on img at bounding box center [738, 36] width 23 height 36
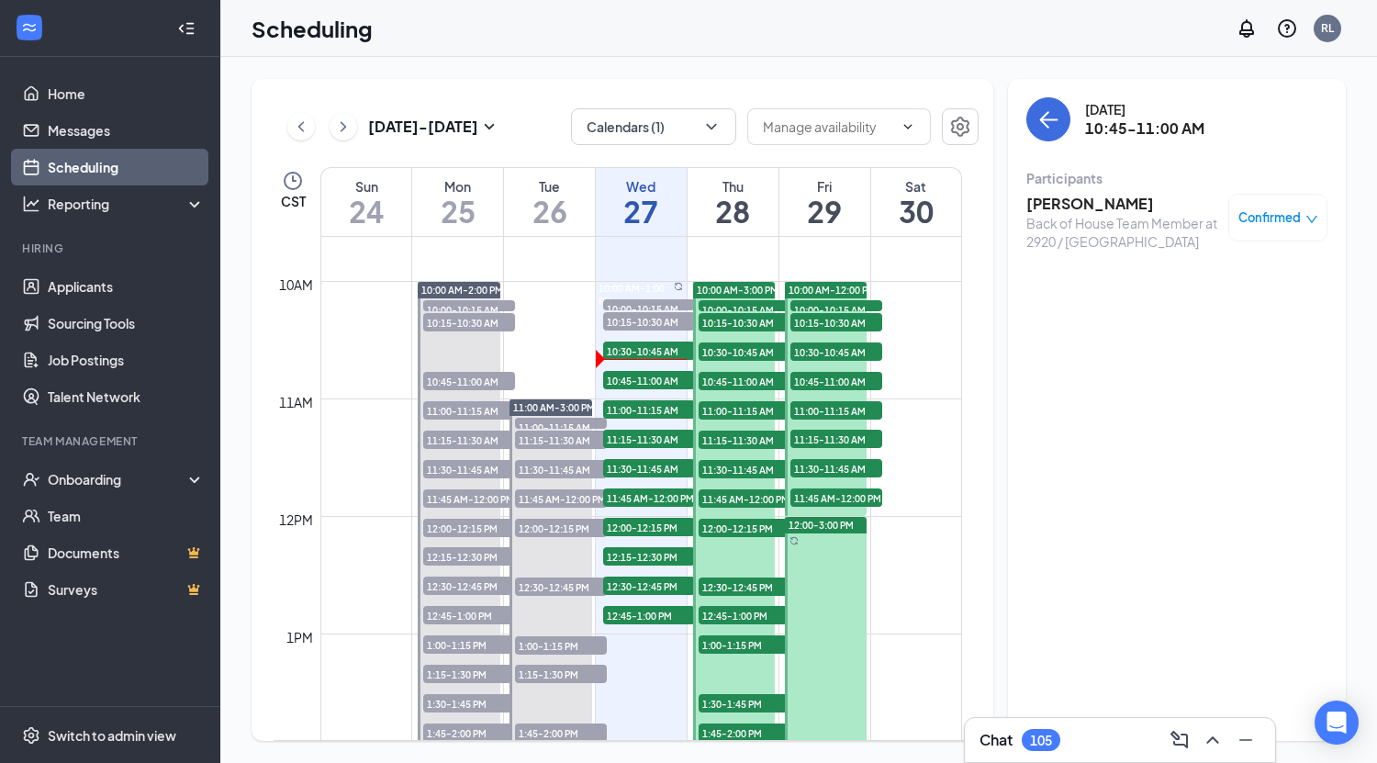
click at [1065, 206] on h3 "[PERSON_NAME]" at bounding box center [1122, 204] width 193 height 20
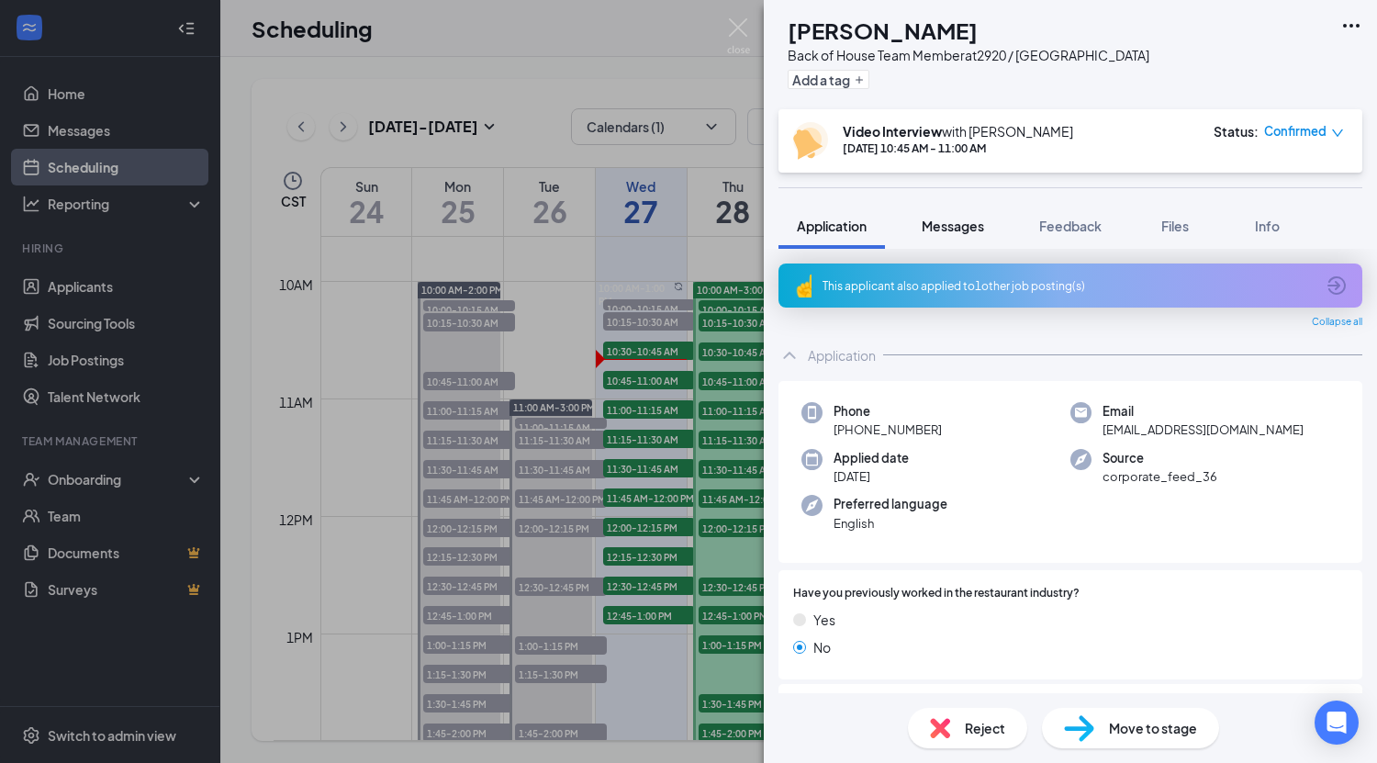
click at [976, 230] on span "Messages" at bounding box center [952, 225] width 62 height 17
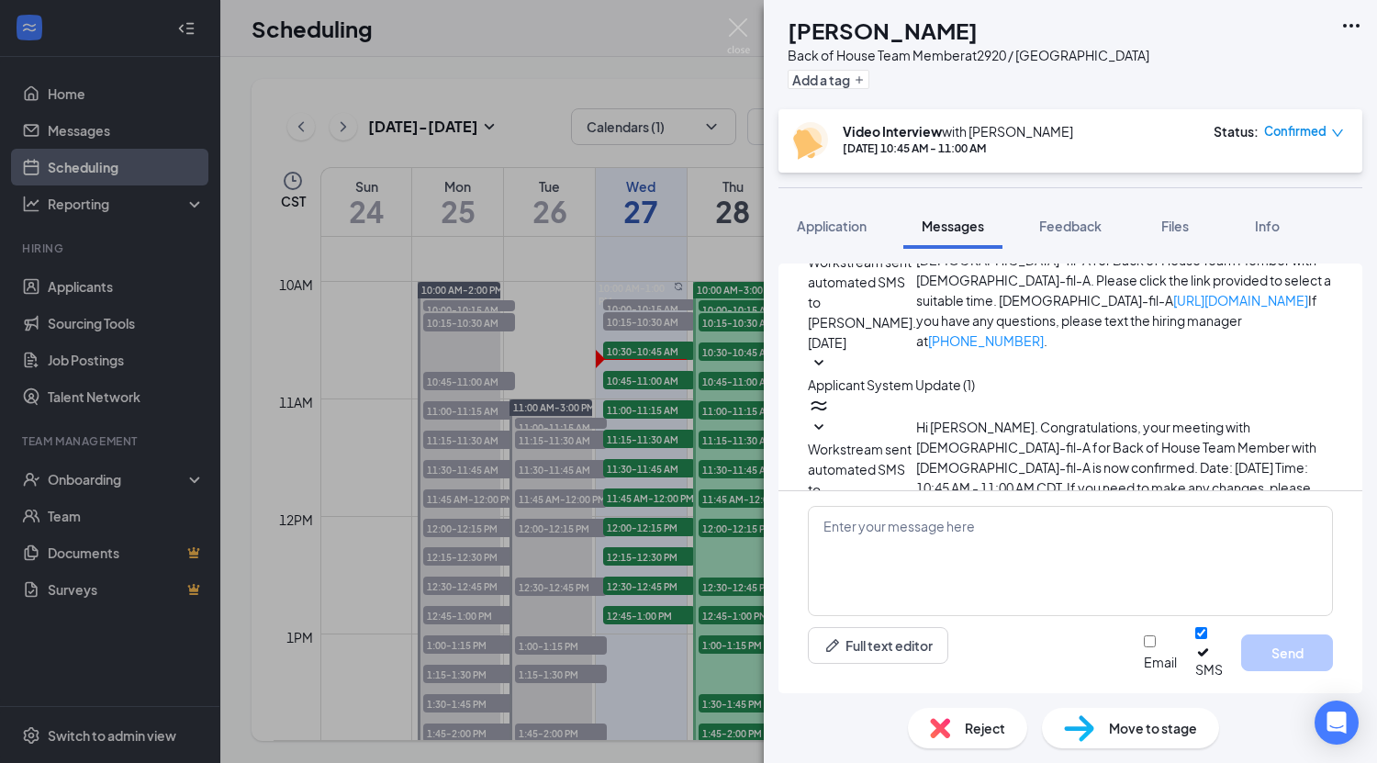
scroll to position [329, 0]
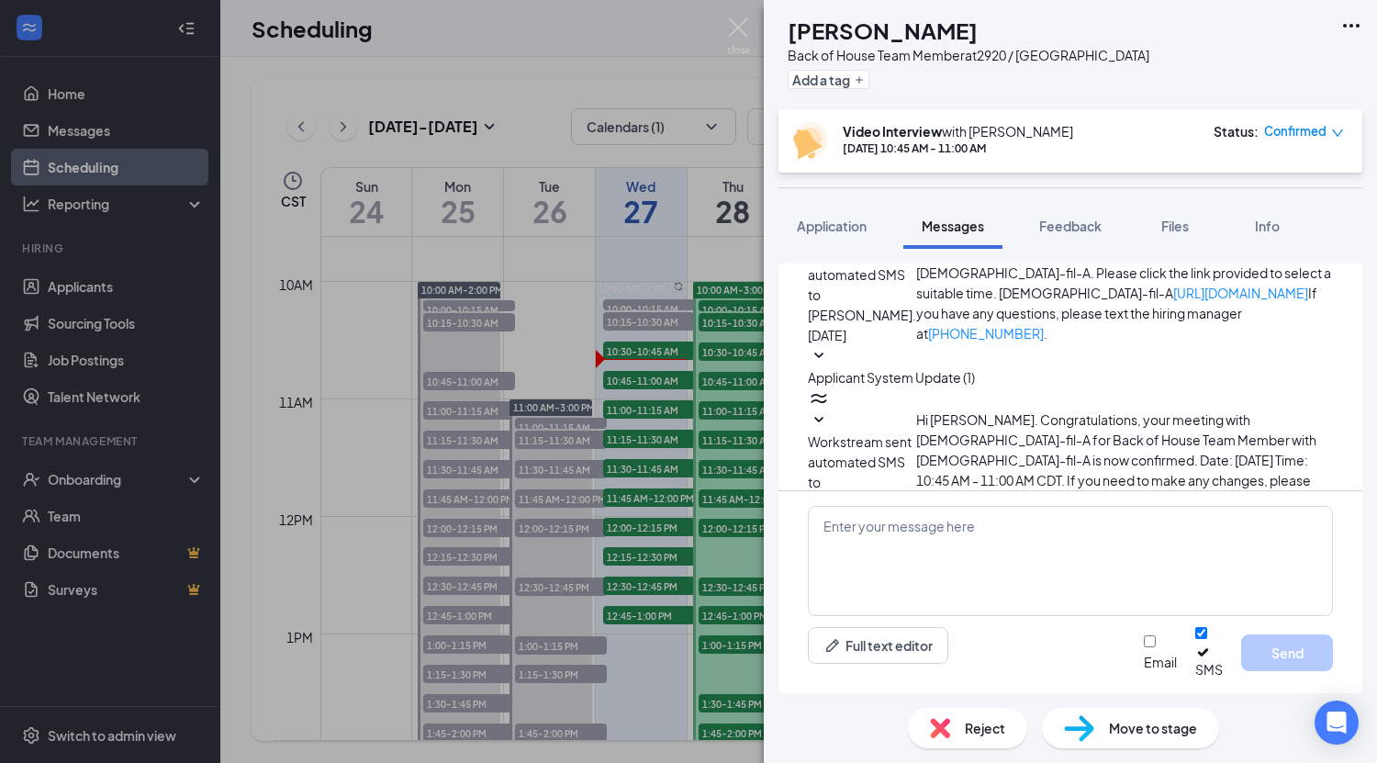
click at [737, 27] on img at bounding box center [738, 36] width 23 height 36
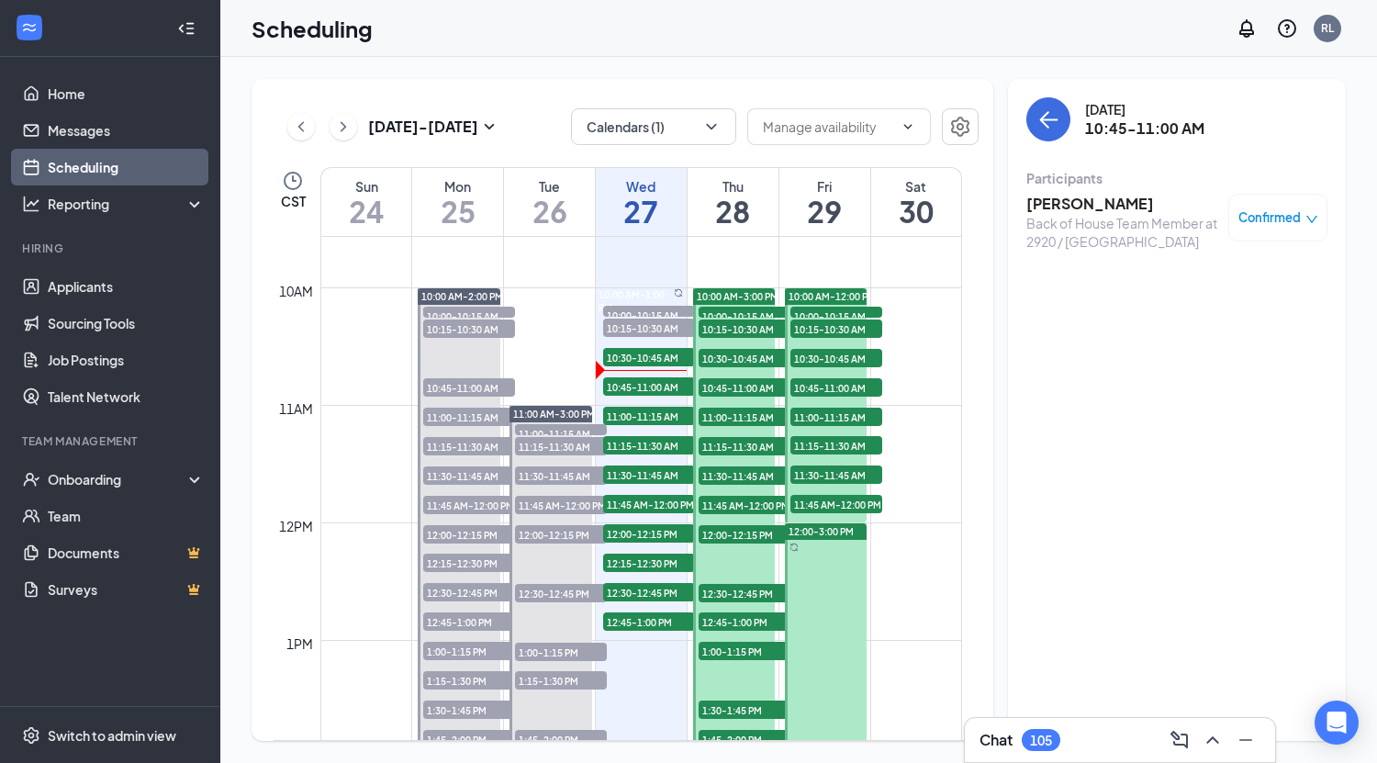
scroll to position [1143, 0]
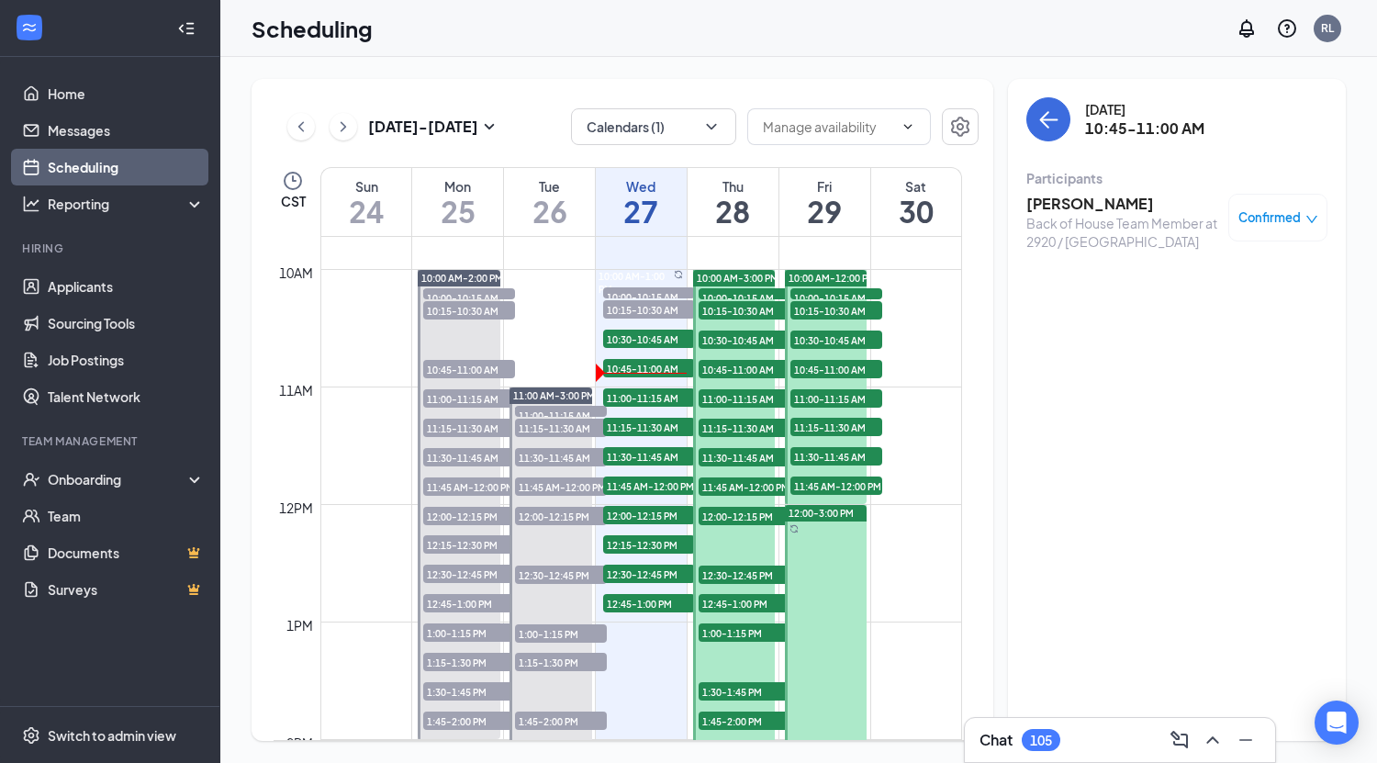
click at [1109, 208] on h3 "[PERSON_NAME]" at bounding box center [1122, 204] width 193 height 20
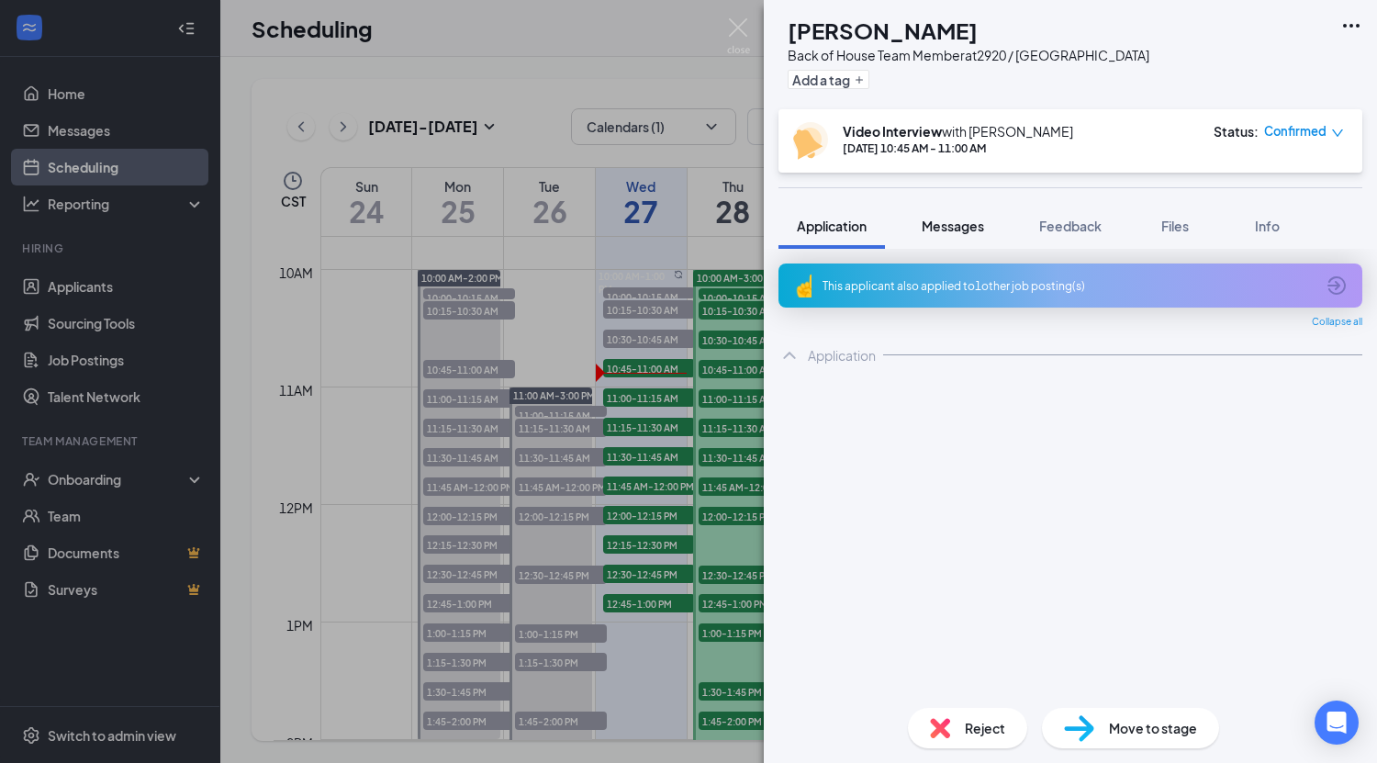
click at [958, 232] on span "Messages" at bounding box center [952, 225] width 62 height 17
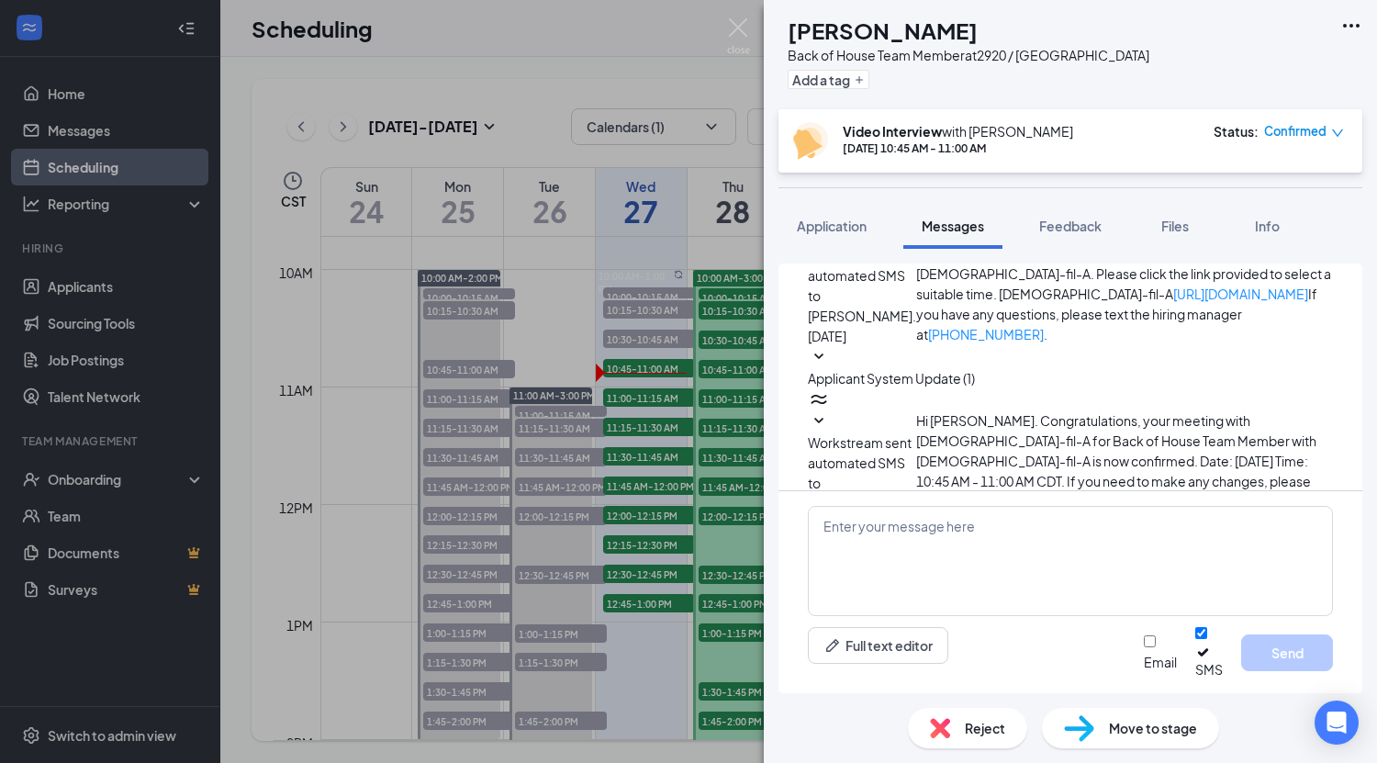
scroll to position [329, 0]
drag, startPoint x: 1157, startPoint y: 469, endPoint x: 886, endPoint y: 452, distance: 271.2
copy span "Good morning, Here is the link for [DATE] video interview: [URL][DOMAIN_NAME]"
click at [675, 386] on div "[PERSON_NAME] Back of House Team Member at 2920 / Kuykendahl Add a tag Video In…" at bounding box center [688, 381] width 1377 height 763
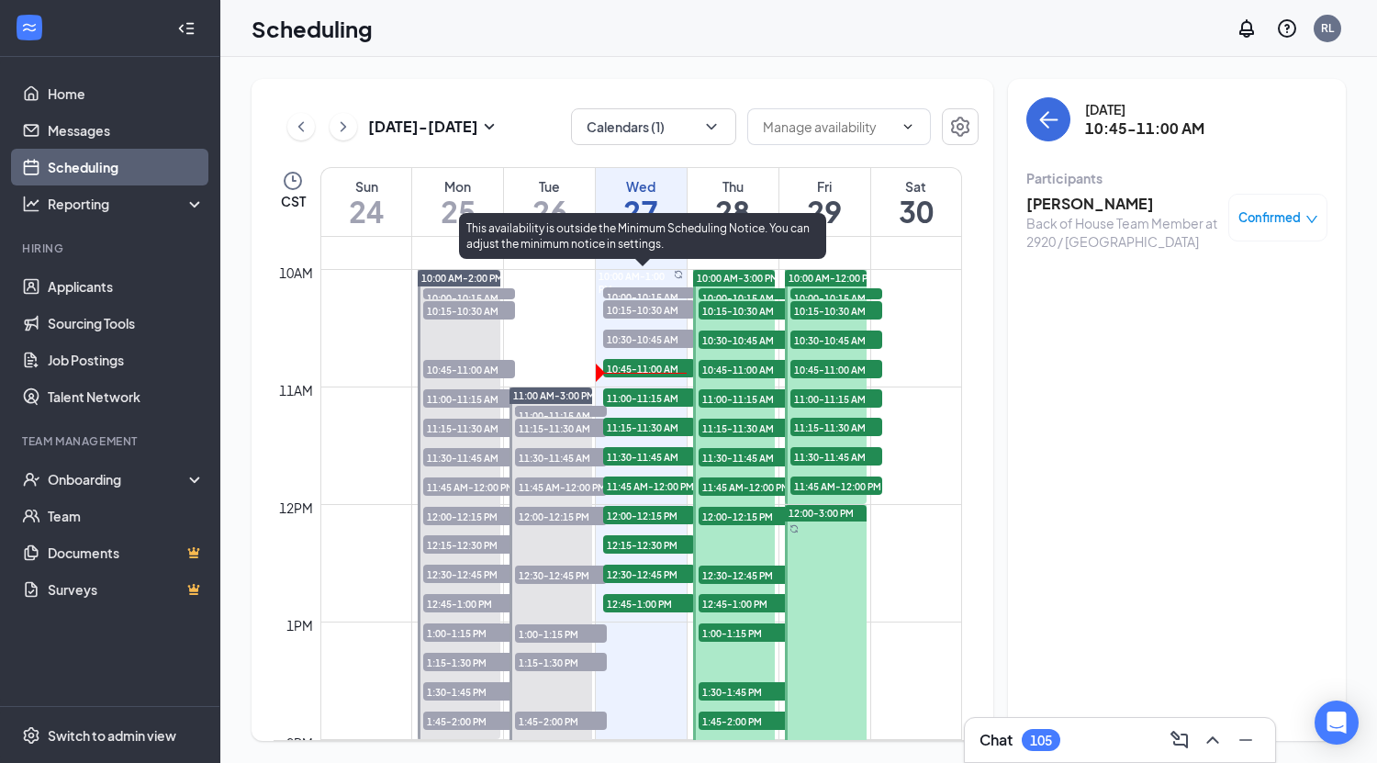
click at [667, 399] on span "11:00-11:15 AM" at bounding box center [649, 397] width 92 height 18
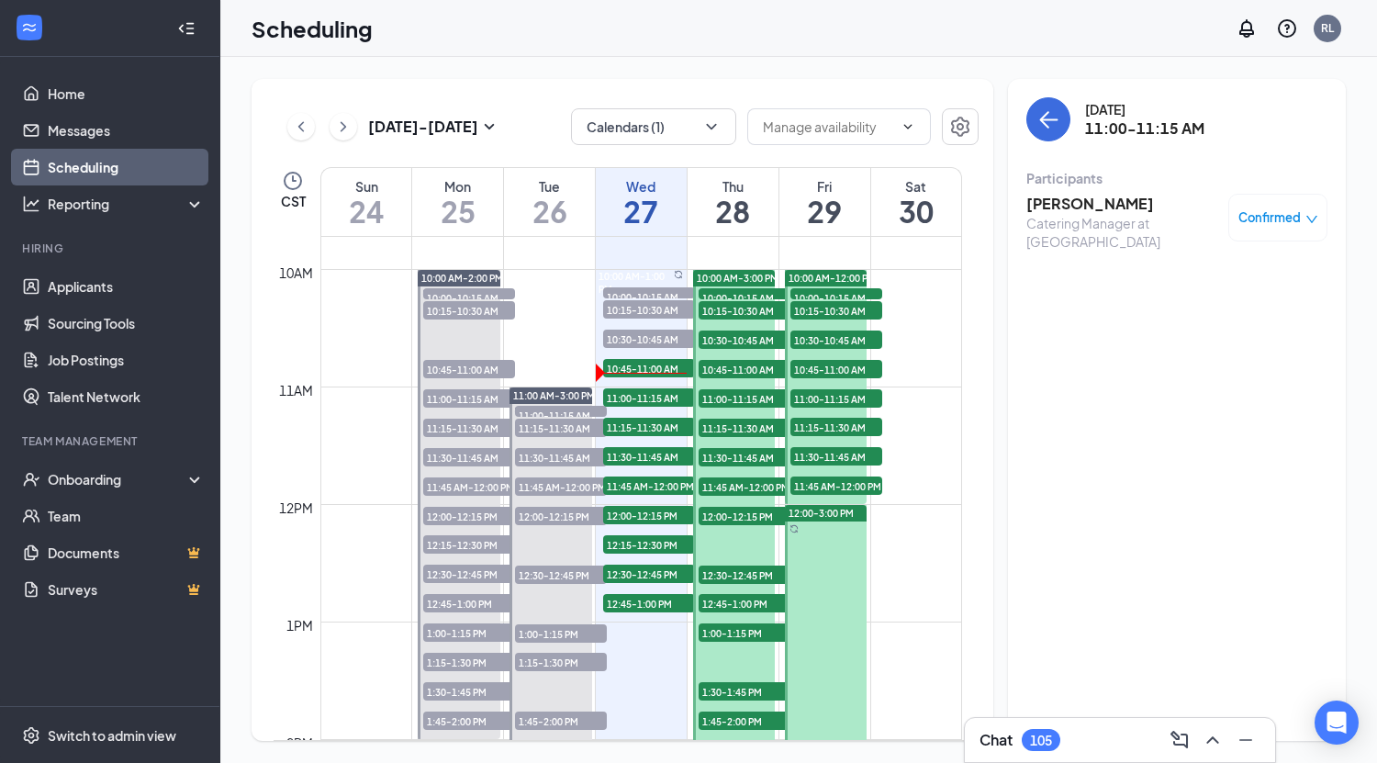
click at [1079, 205] on h3 "[PERSON_NAME]" at bounding box center [1122, 204] width 193 height 20
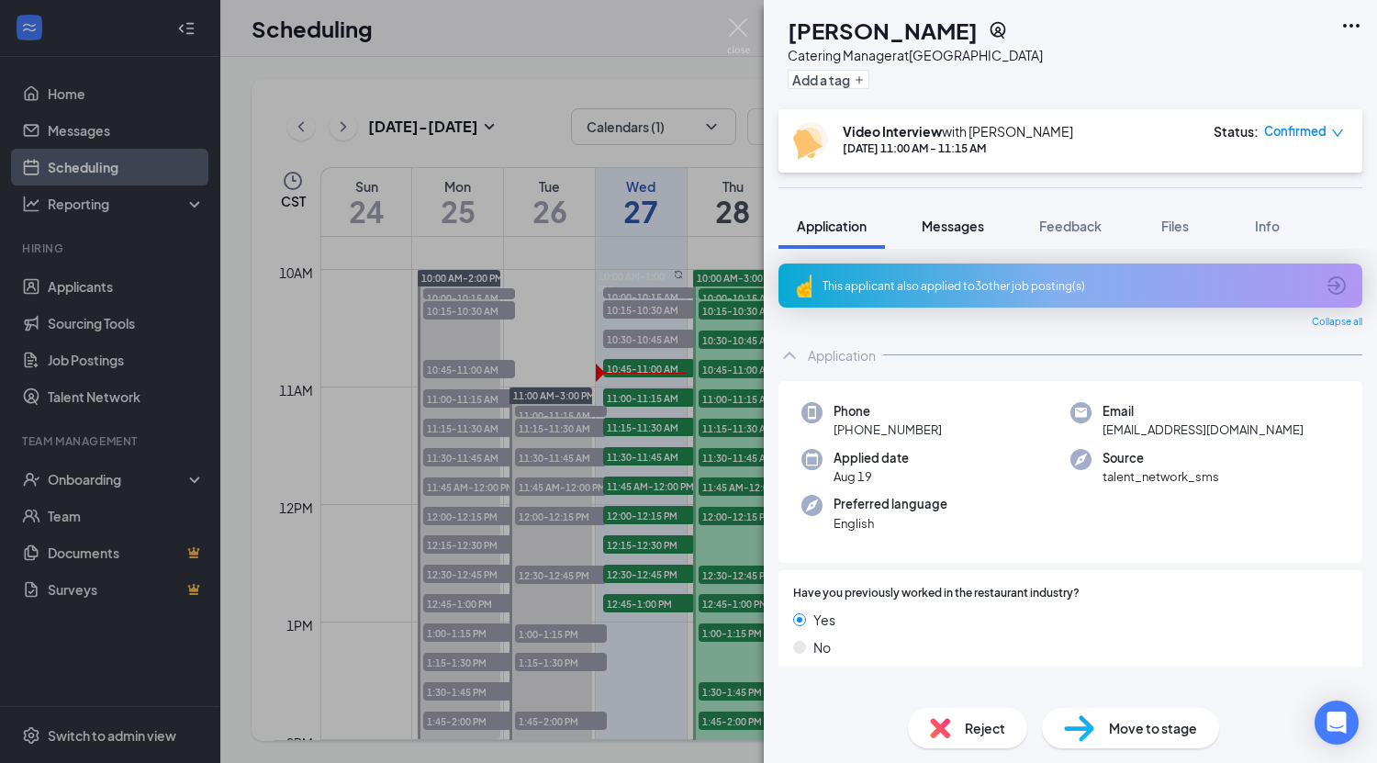
click at [961, 239] on button "Messages" at bounding box center [952, 226] width 99 height 46
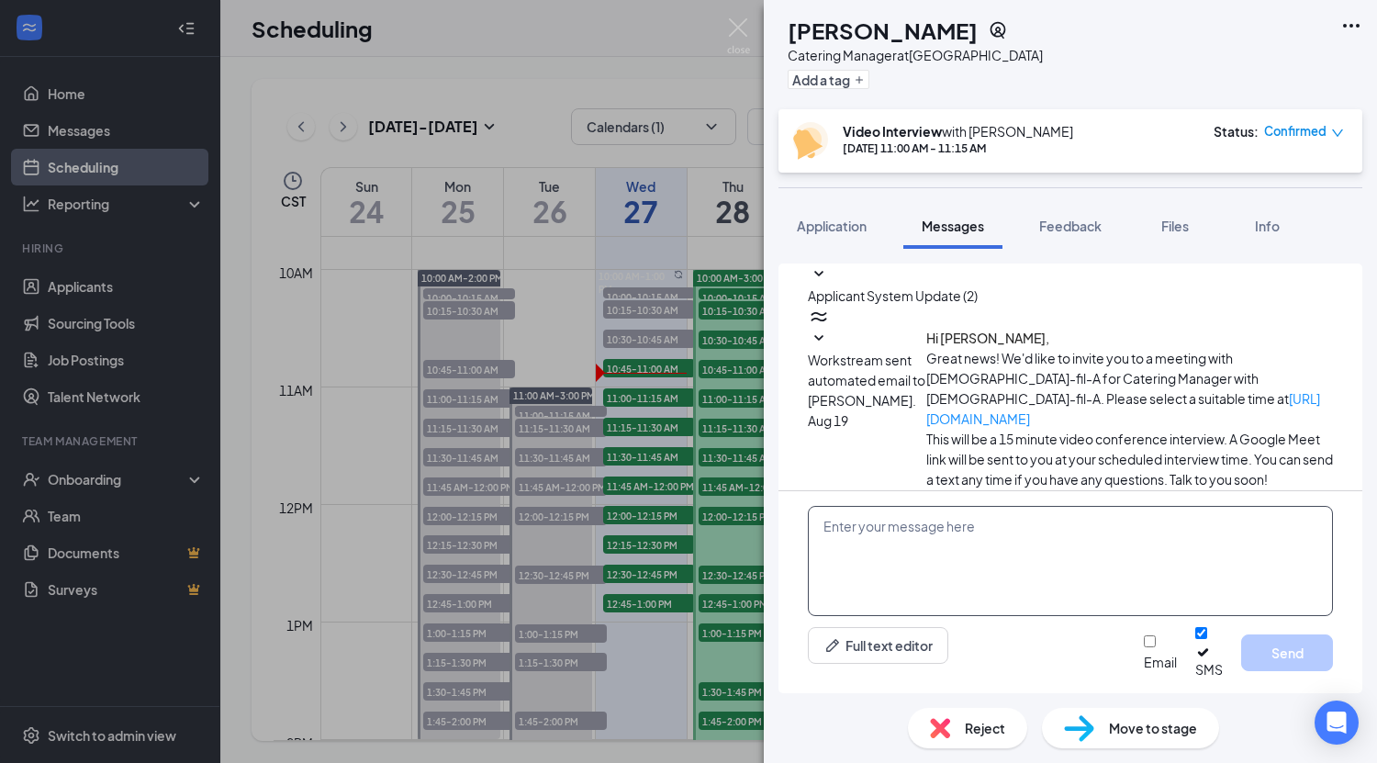
click at [923, 546] on textarea at bounding box center [1070, 561] width 525 height 110
paste textarea "Good morning, Here is the link for [DATE] video interview: [URL][DOMAIN_NAME]"
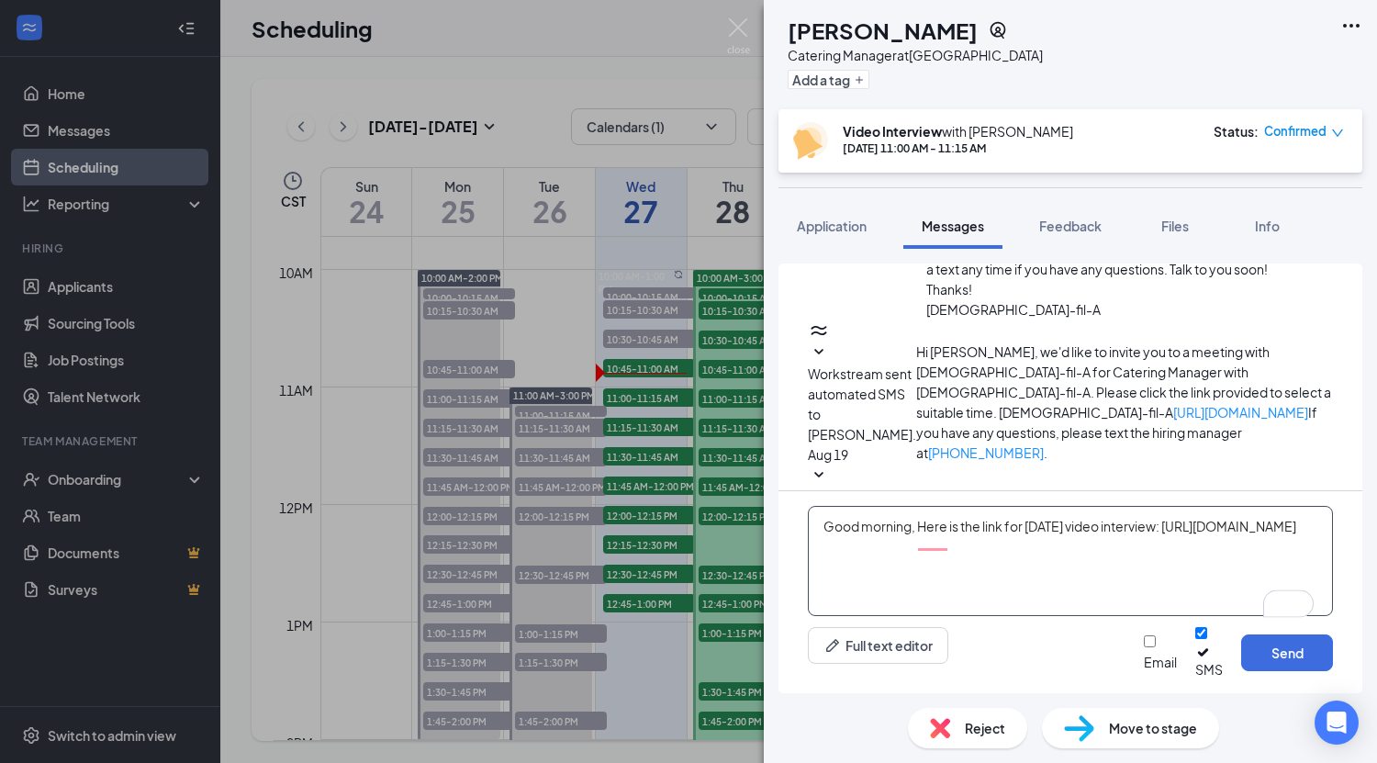
drag, startPoint x: 916, startPoint y: 545, endPoint x: 784, endPoint y: 537, distance: 132.4
click at [784, 537] on div "Good morning, Here is the link for [DATE] video interview: [URL][DOMAIN_NAME] F…" at bounding box center [1070, 592] width 584 height 202
type textarea "Here is the link for [DATE] video interview: [URL][DOMAIN_NAME]"
click at [1254, 652] on button "Send" at bounding box center [1287, 652] width 92 height 37
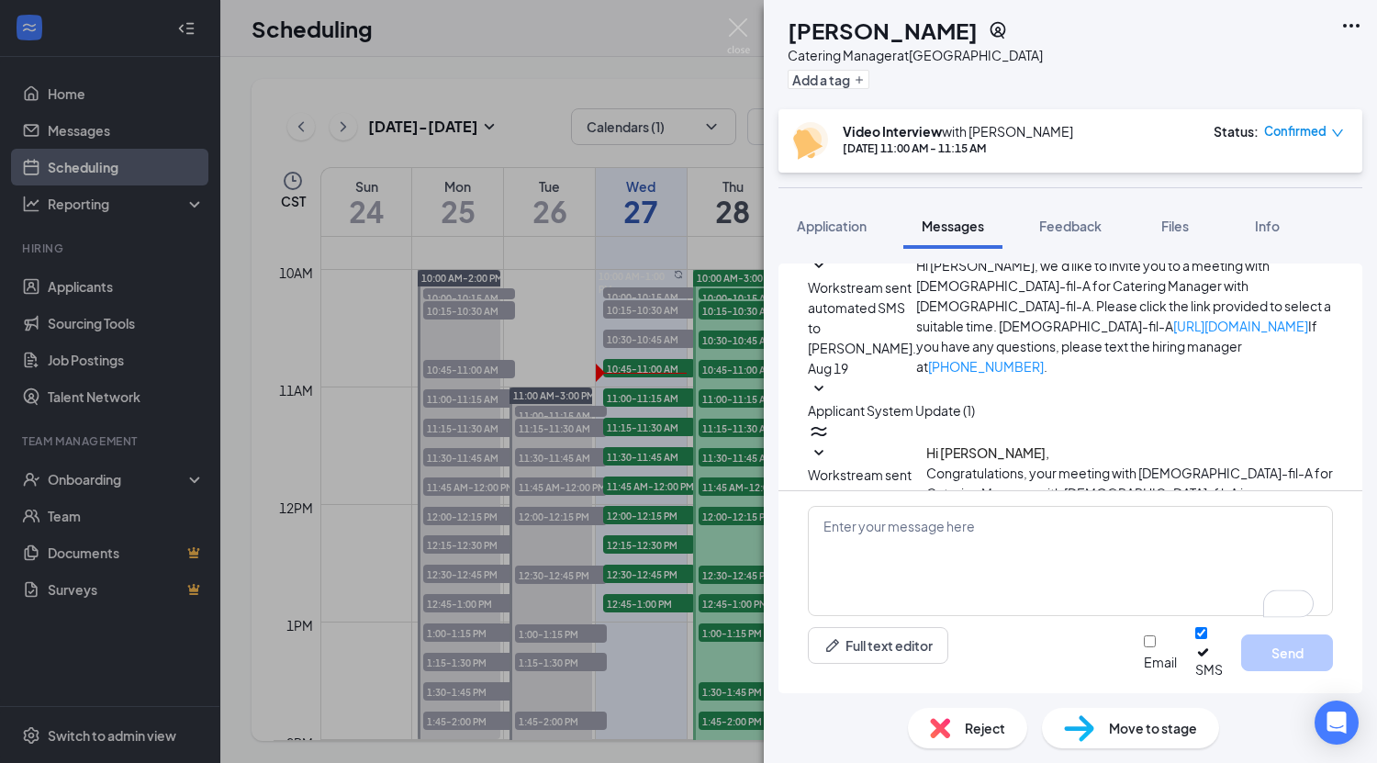
scroll to position [348, 0]
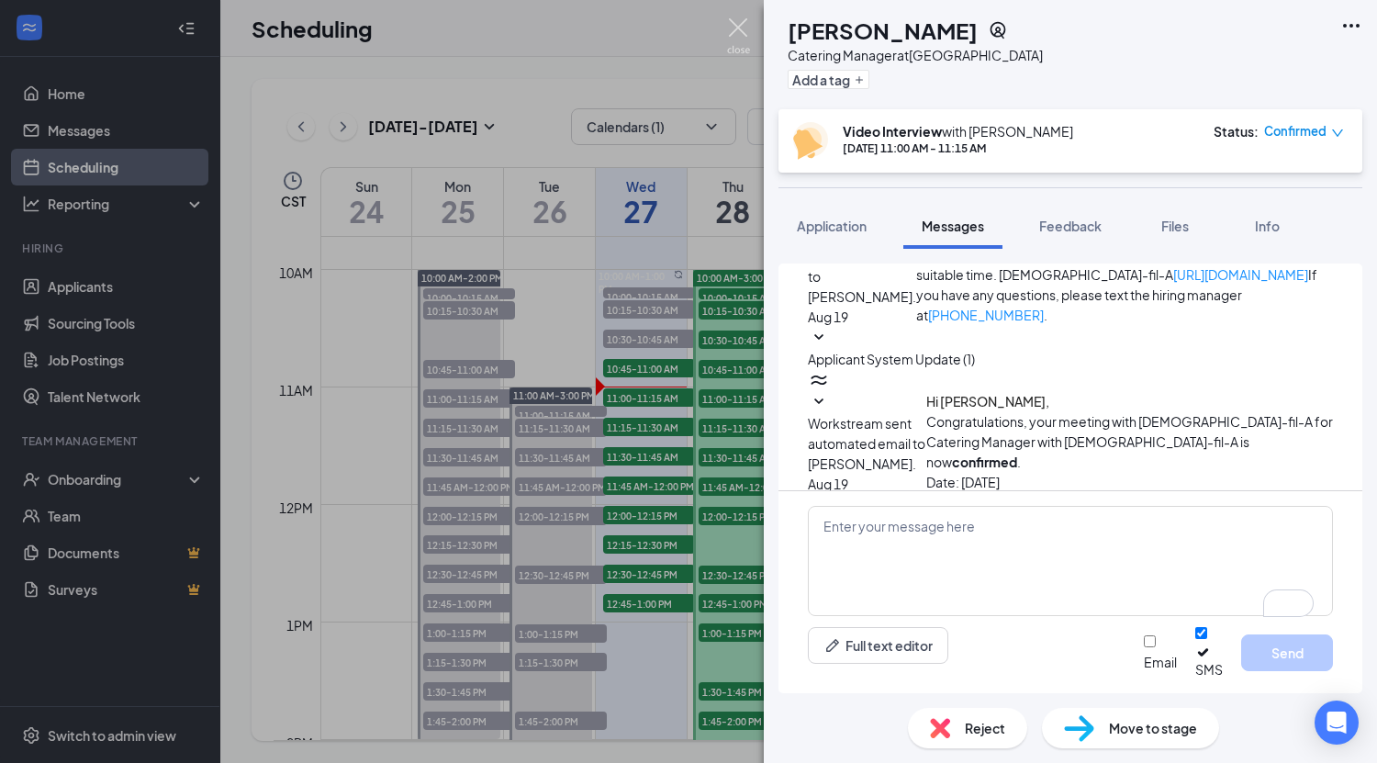
click at [738, 27] on img at bounding box center [738, 36] width 23 height 36
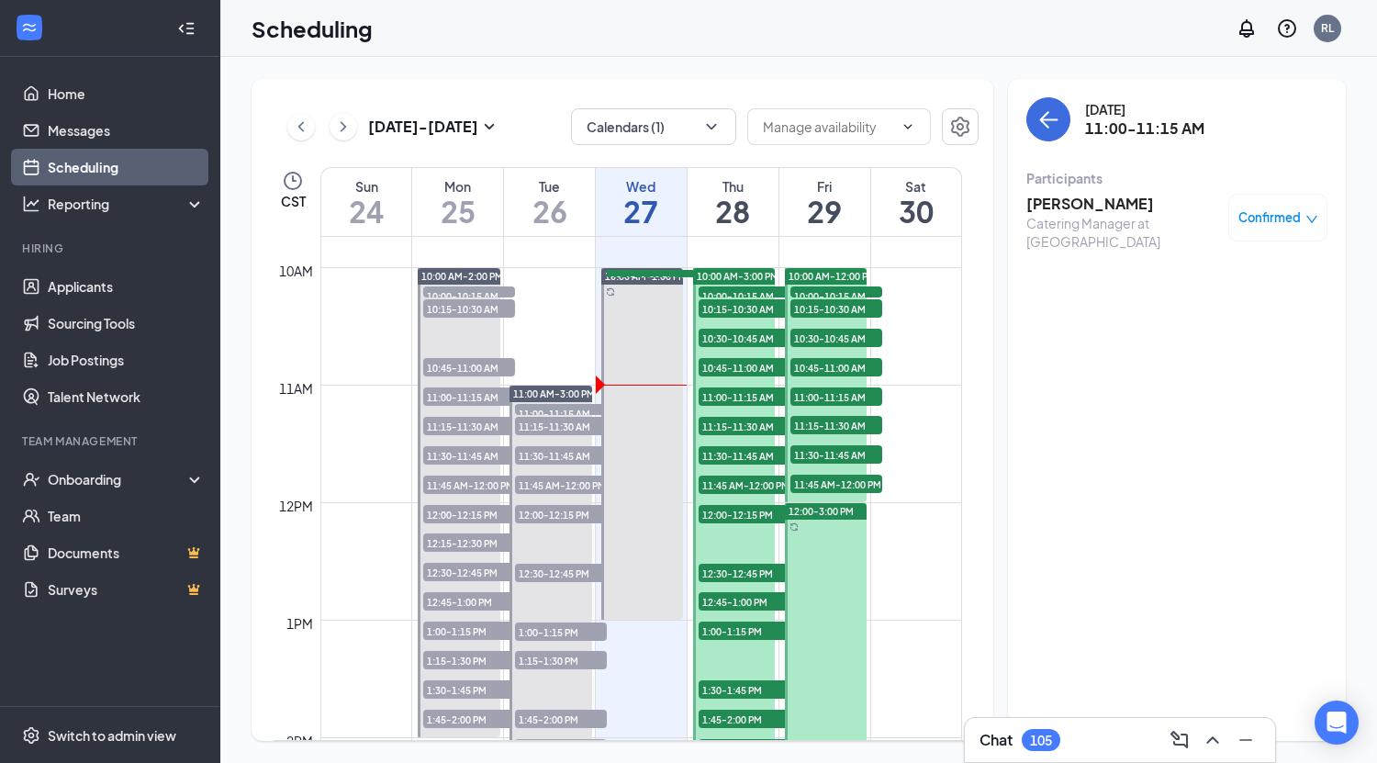
scroll to position [1139, 0]
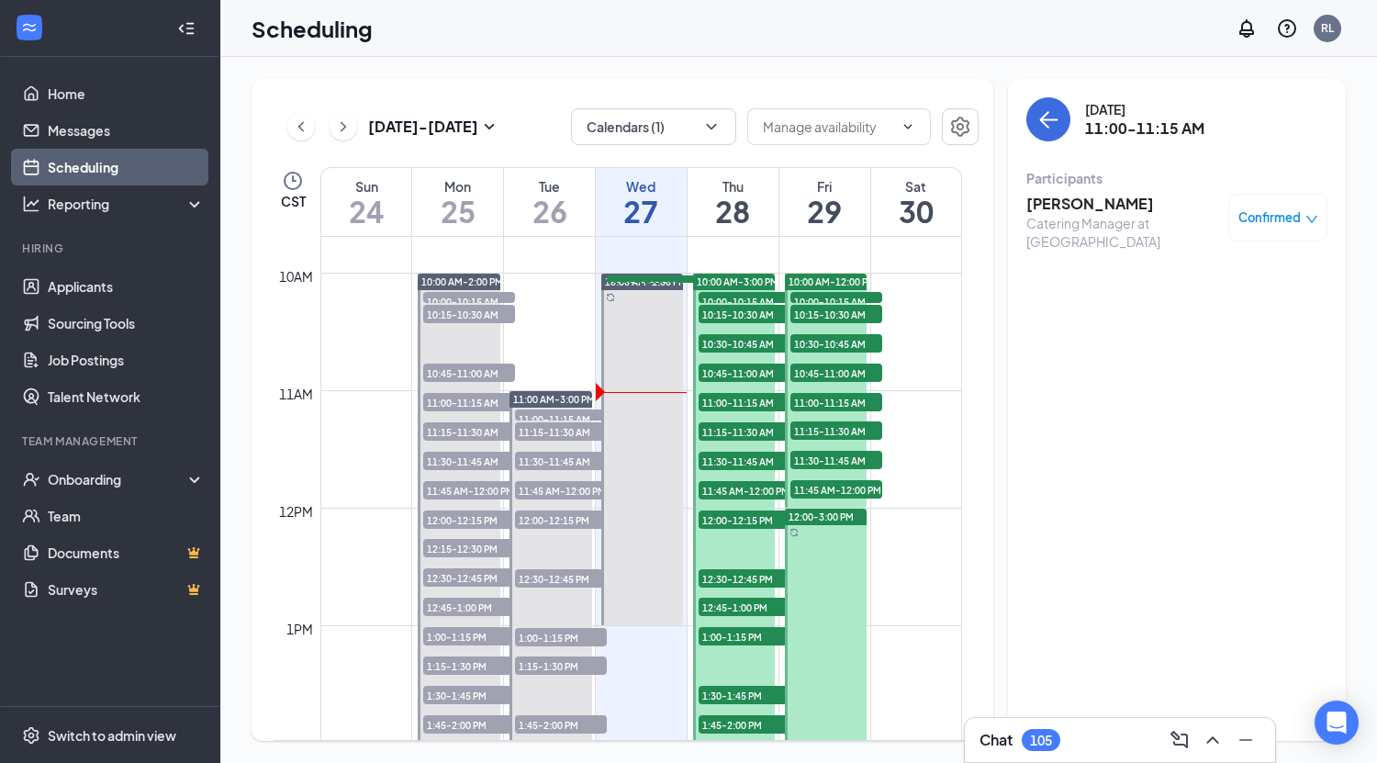
click at [1122, 211] on h3 "[PERSON_NAME]" at bounding box center [1122, 204] width 193 height 20
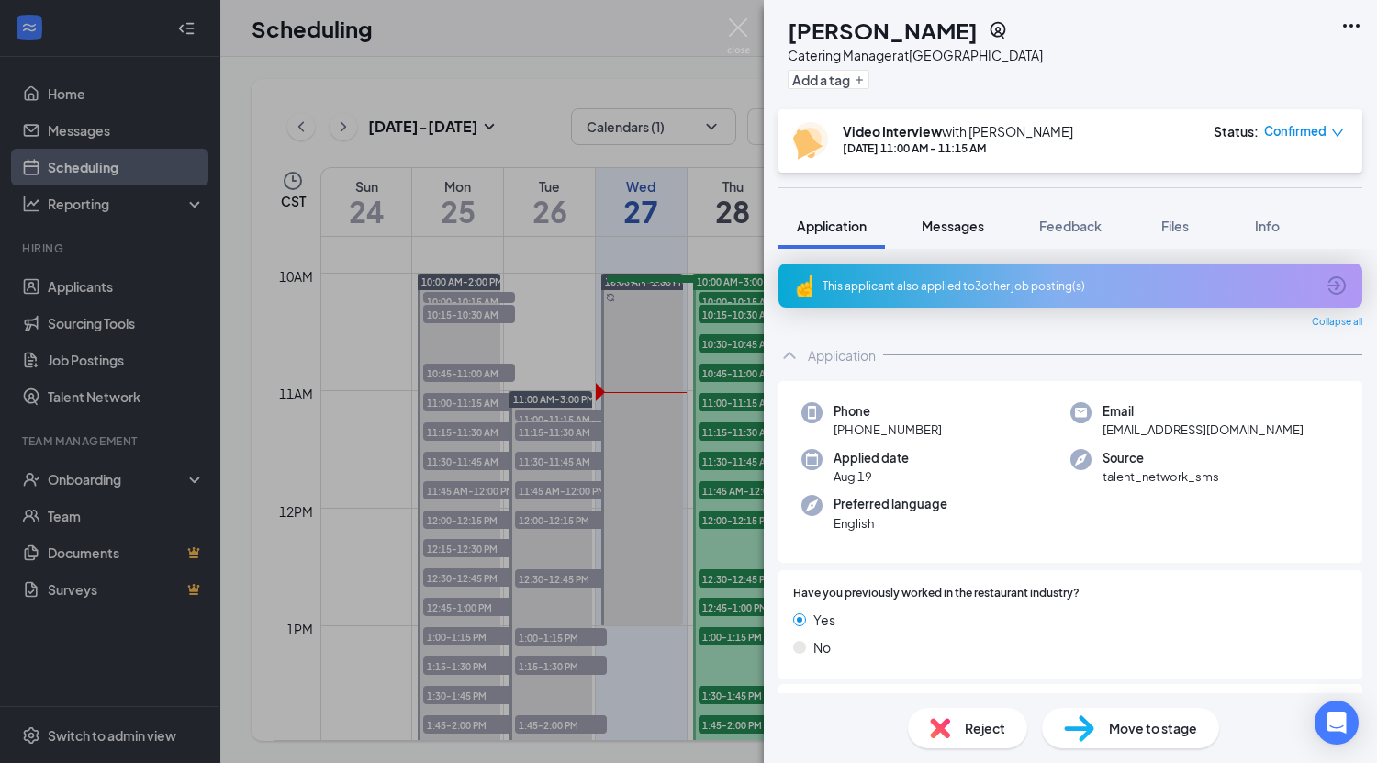
click at [964, 225] on span "Messages" at bounding box center [952, 225] width 62 height 17
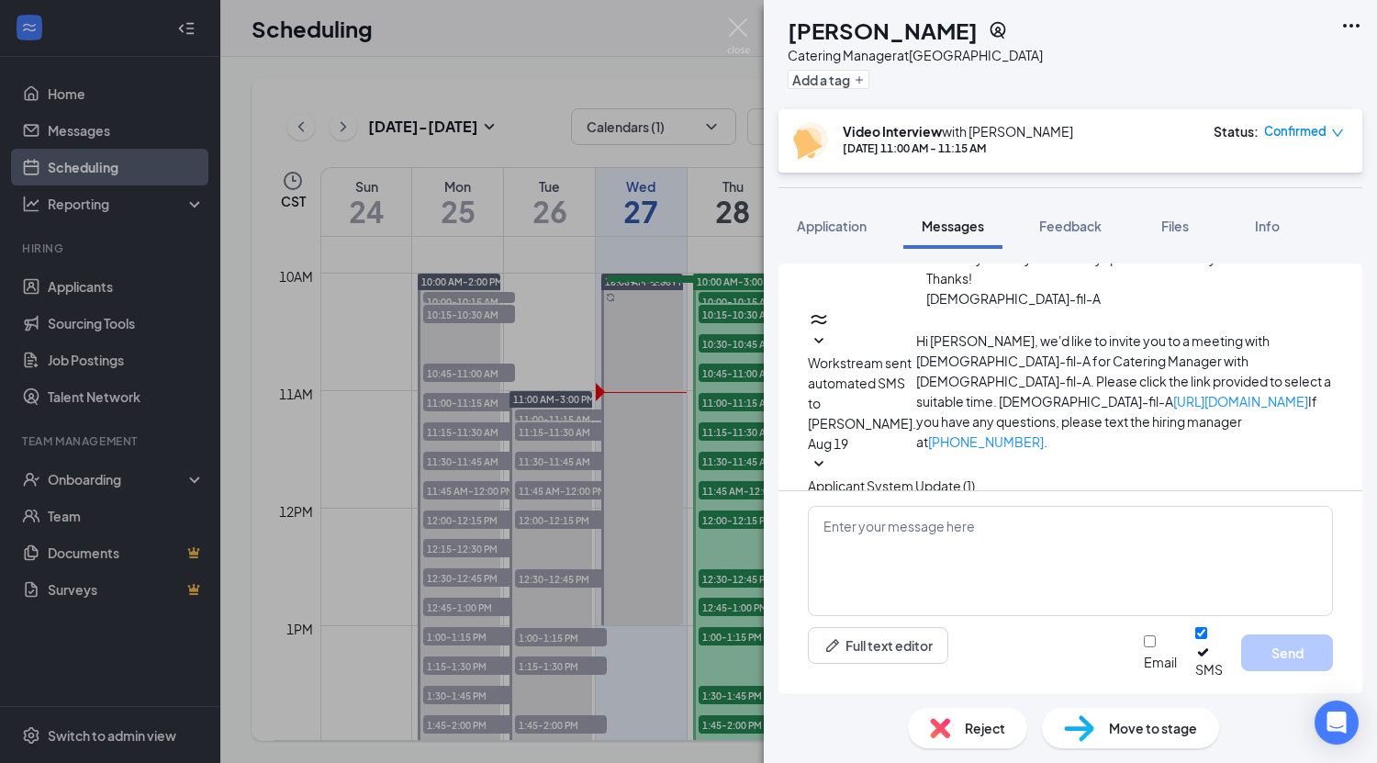
scroll to position [348, 0]
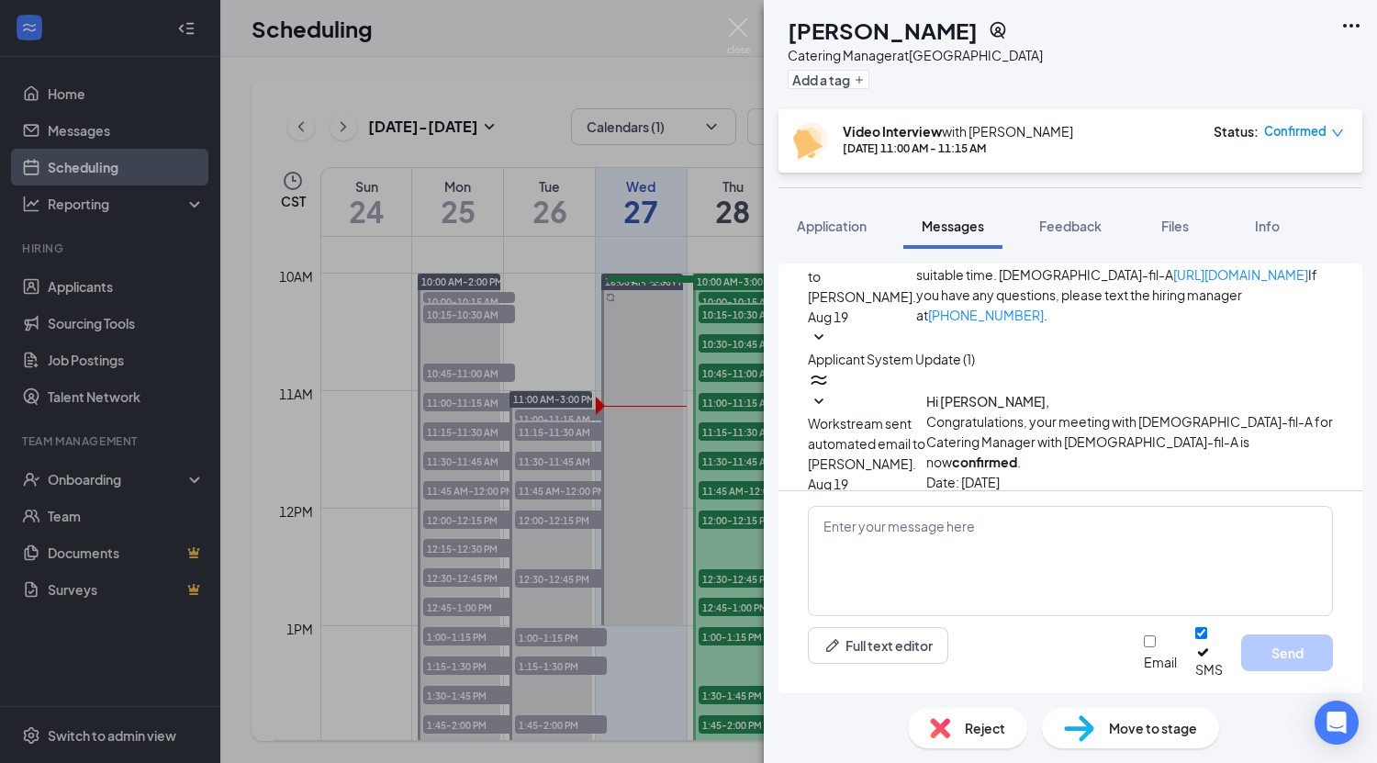
drag, startPoint x: 1159, startPoint y: 464, endPoint x: 869, endPoint y: 454, distance: 290.2
copy span "Here is the link for [DATE] video interview: [URL][DOMAIN_NAME]"
click at [732, 29] on img at bounding box center [738, 36] width 23 height 36
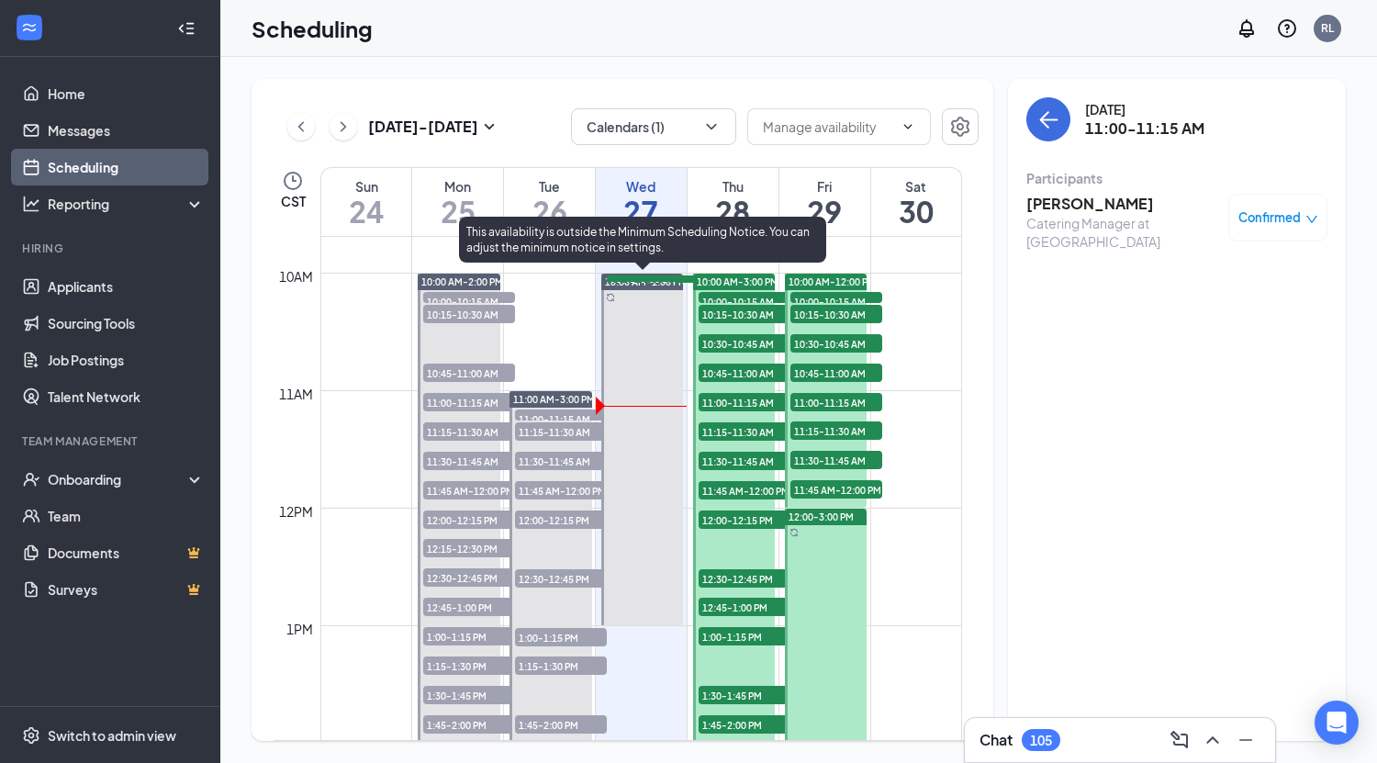
click at [645, 294] on span "11:15-11:30 AM" at bounding box center [653, 284] width 92 height 18
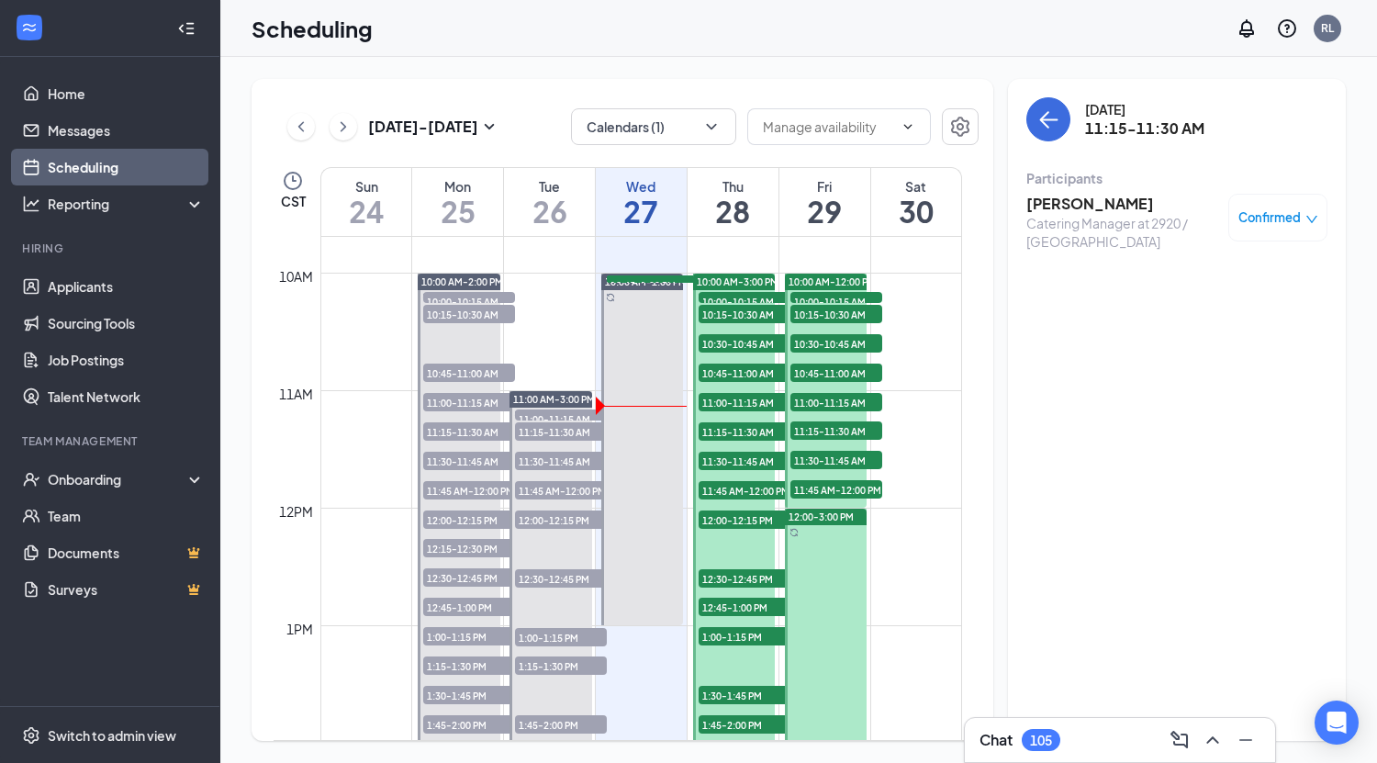
click at [1108, 200] on h3 "[PERSON_NAME]" at bounding box center [1122, 204] width 193 height 20
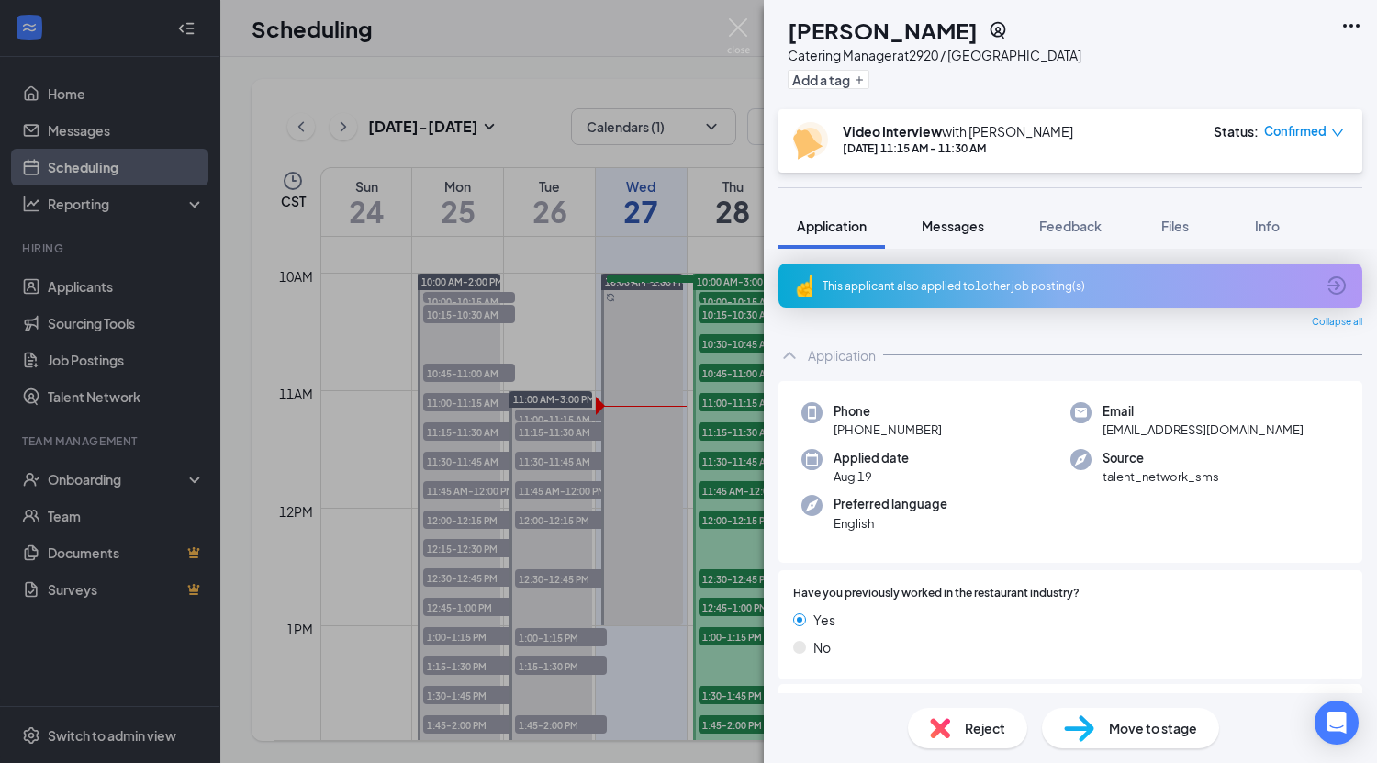
click at [966, 229] on span "Messages" at bounding box center [952, 225] width 62 height 17
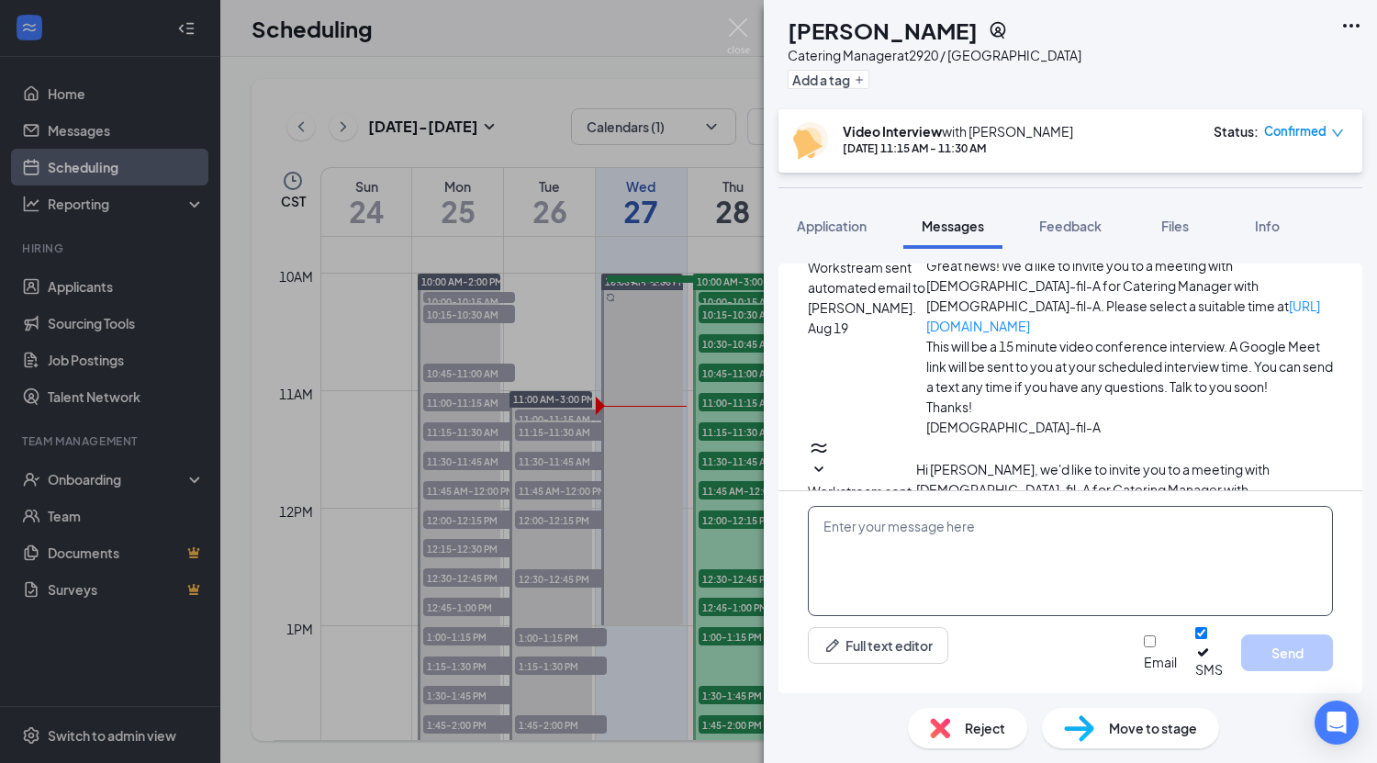
click at [949, 537] on textarea at bounding box center [1070, 561] width 525 height 110
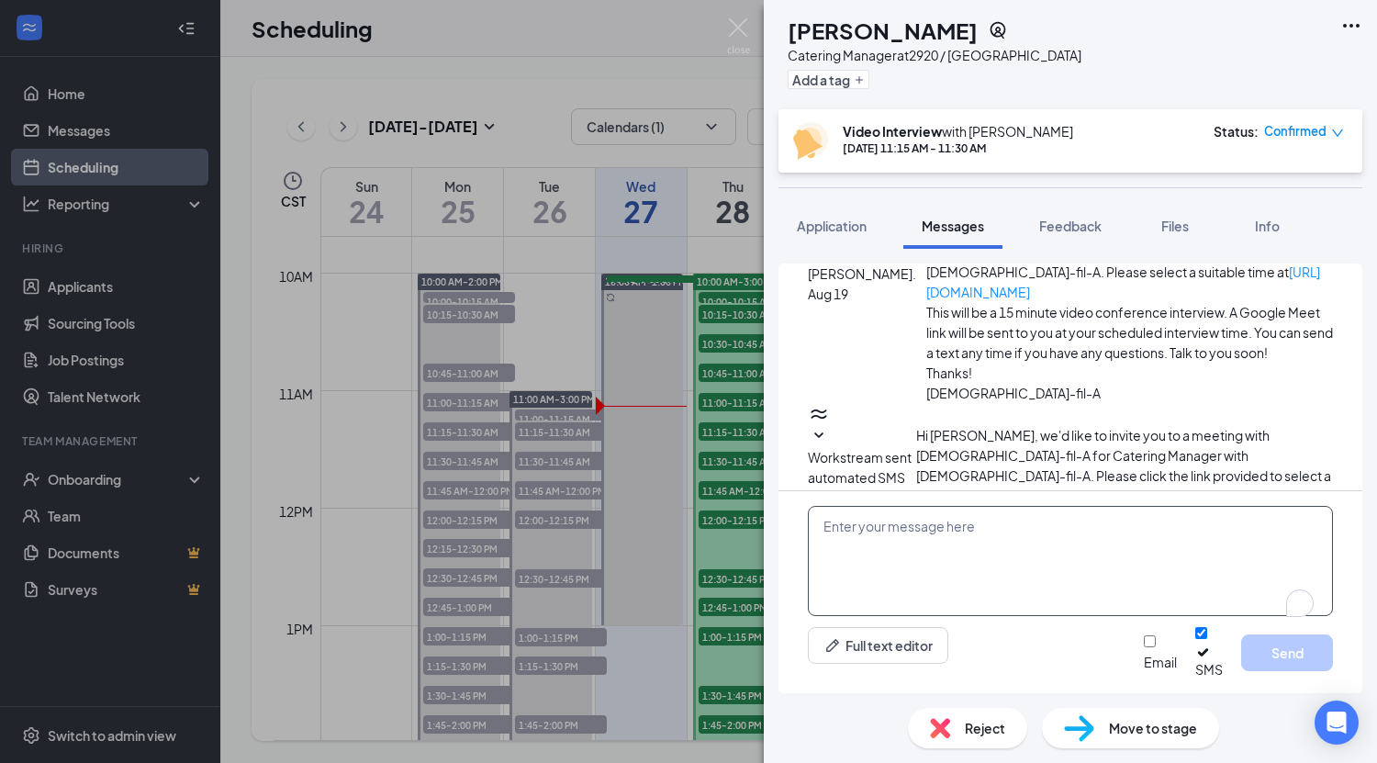
paste textarea "Here is the link for [DATE] video interview: [URL][DOMAIN_NAME]"
type textarea "Here is the link for [DATE] video interview: [URL][DOMAIN_NAME]"
click at [1293, 650] on button "Send" at bounding box center [1287, 652] width 92 height 37
